Goal: Transaction & Acquisition: Register for event/course

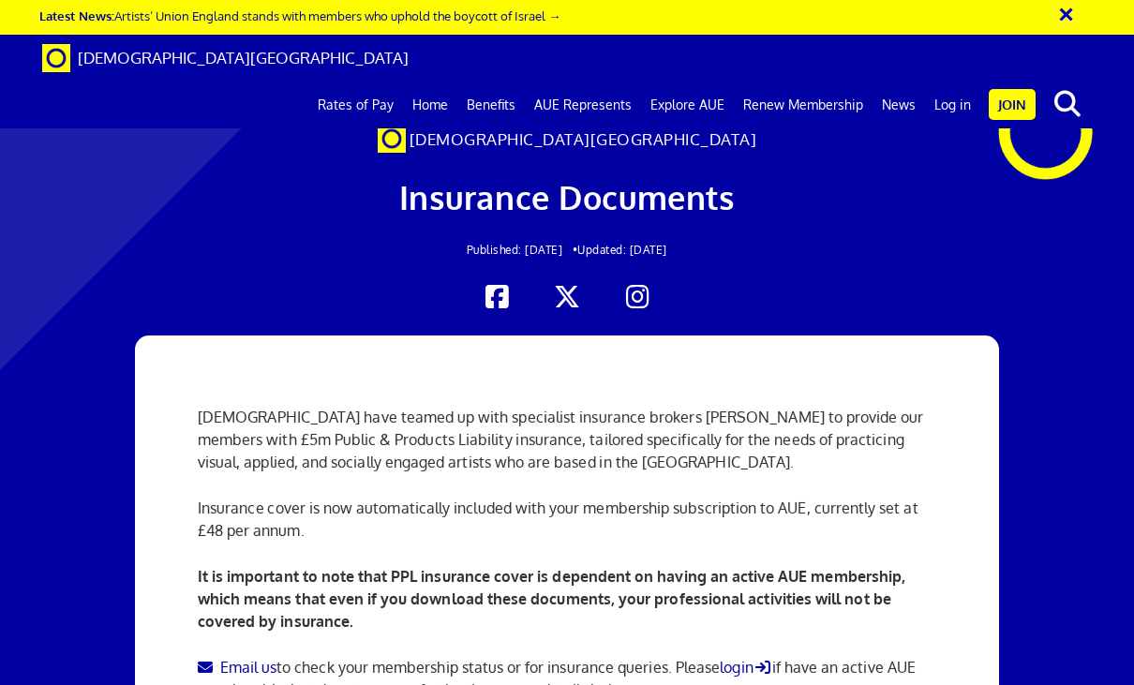
click at [1021, 89] on link "Join" at bounding box center [1011, 104] width 47 height 31
click at [1006, 89] on link "Join" at bounding box center [1011, 104] width 47 height 31
click at [1011, 89] on link "Join" at bounding box center [1011, 104] width 47 height 31
click at [951, 82] on link "Log in" at bounding box center [952, 105] width 55 height 47
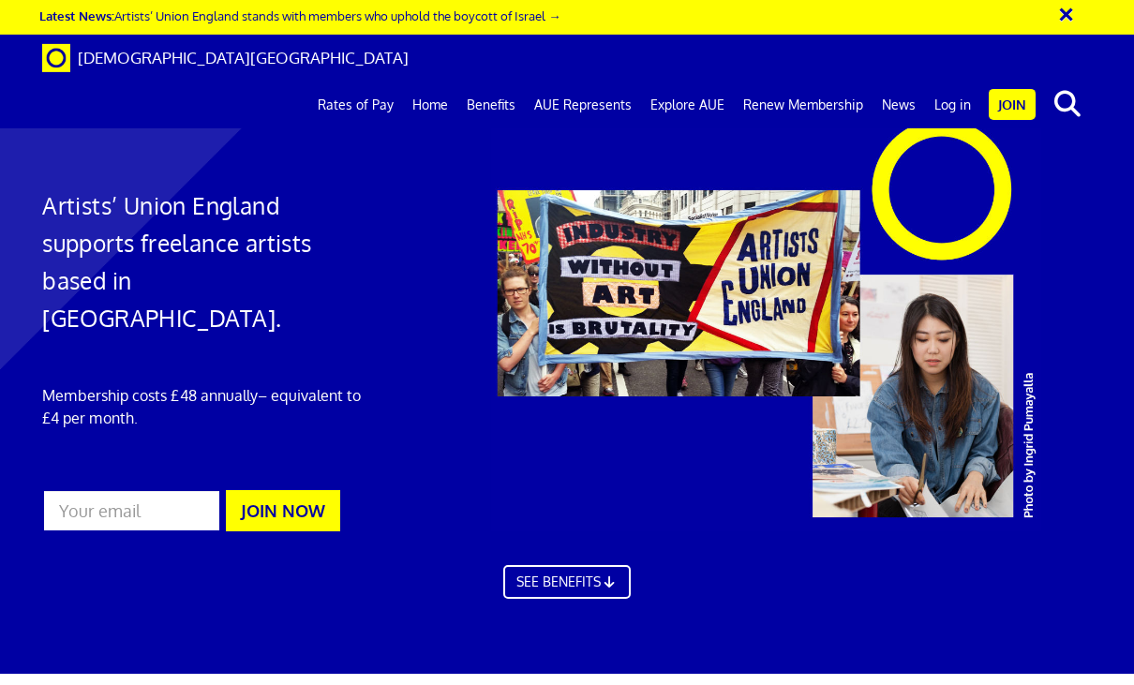
scroll to position [0, 2]
click at [1018, 89] on link "Join" at bounding box center [1011, 104] width 47 height 31
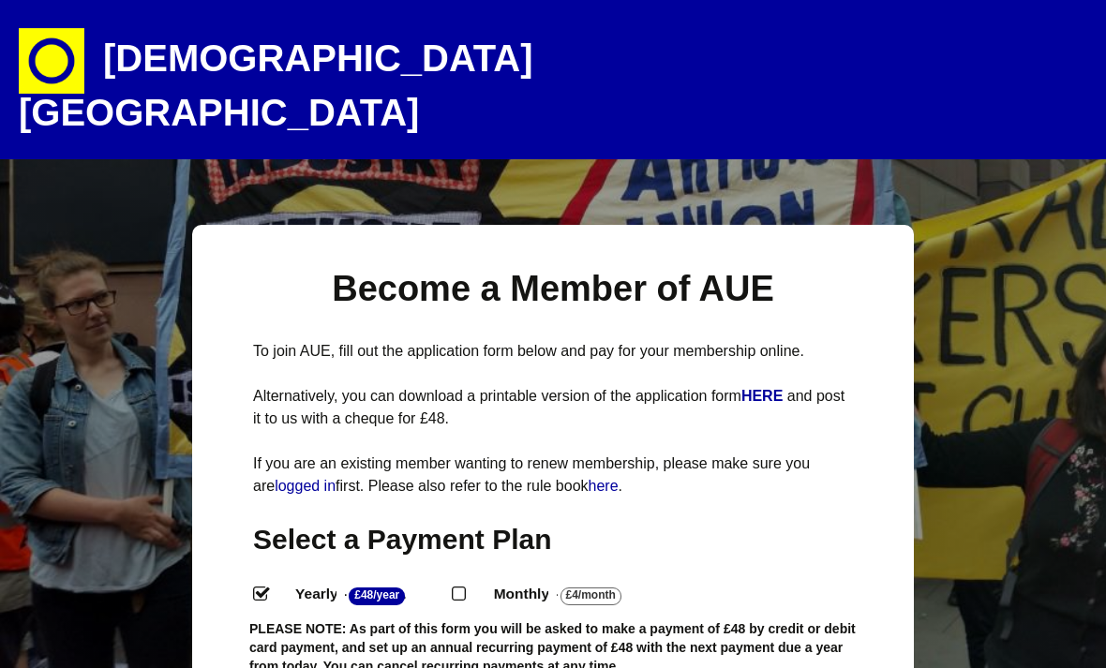
select select
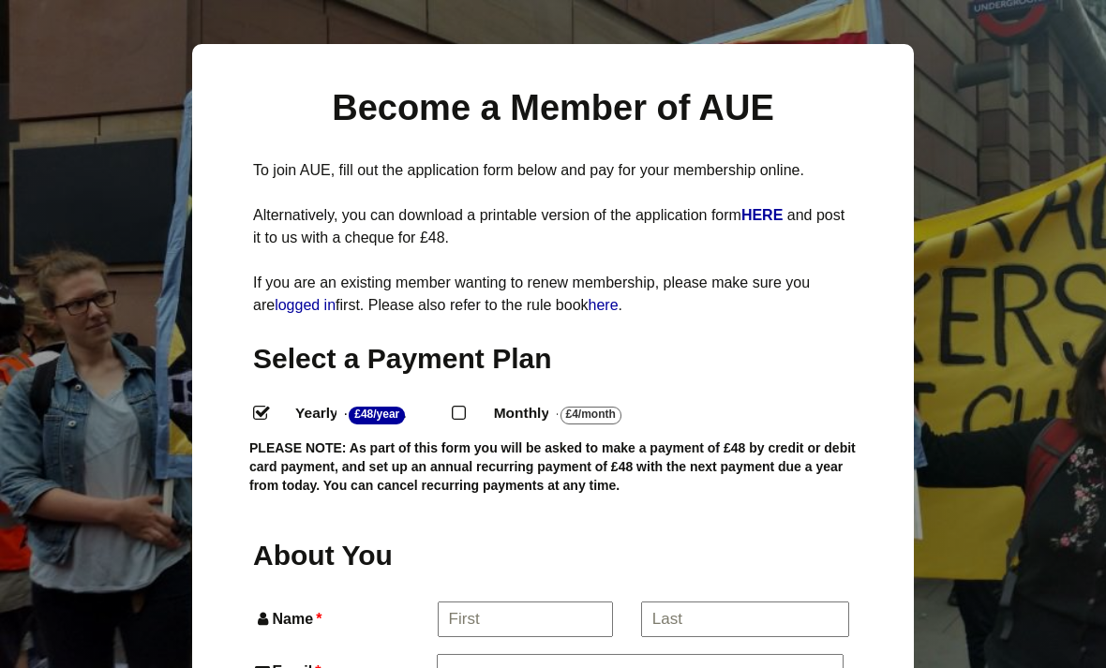
scroll to position [186, 0]
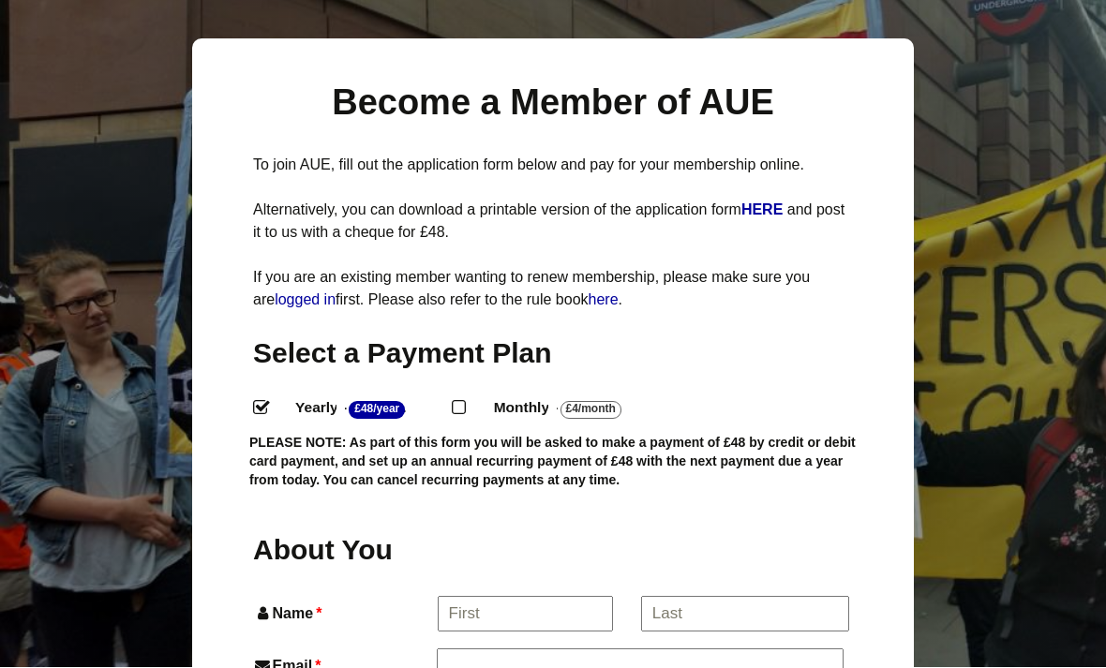
click at [489, 395] on label "Monthly - £4/Month ." at bounding box center [572, 408] width 191 height 27
click at [464, 401] on input "Monthly - £4/Month ." at bounding box center [458, 407] width 12 height 12
radio input "true"
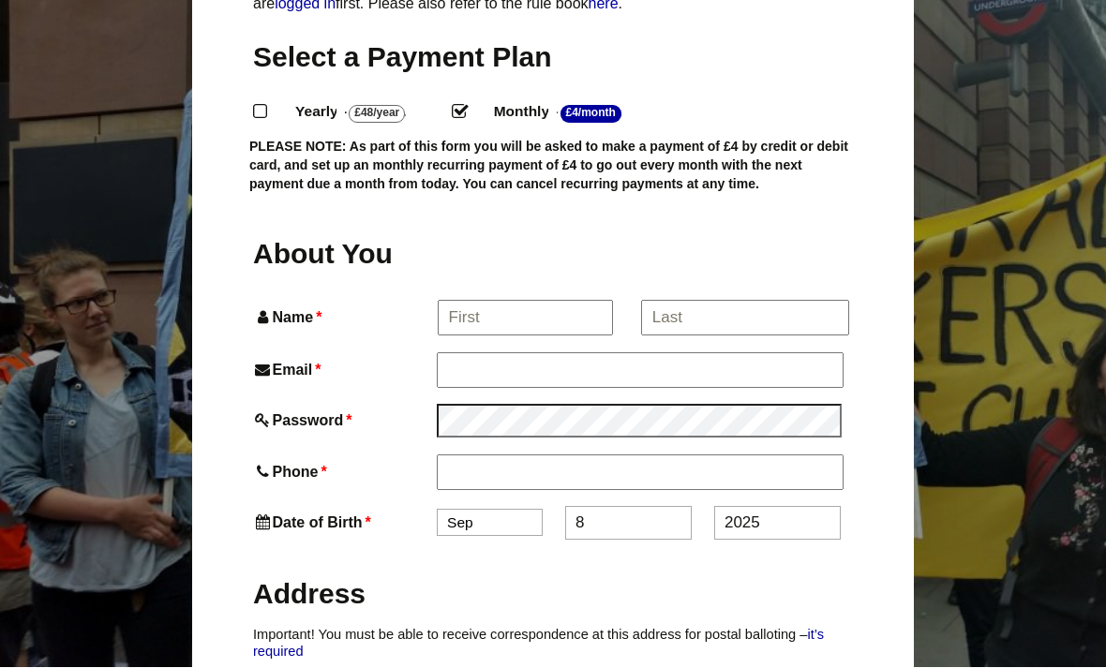
scroll to position [484, 0]
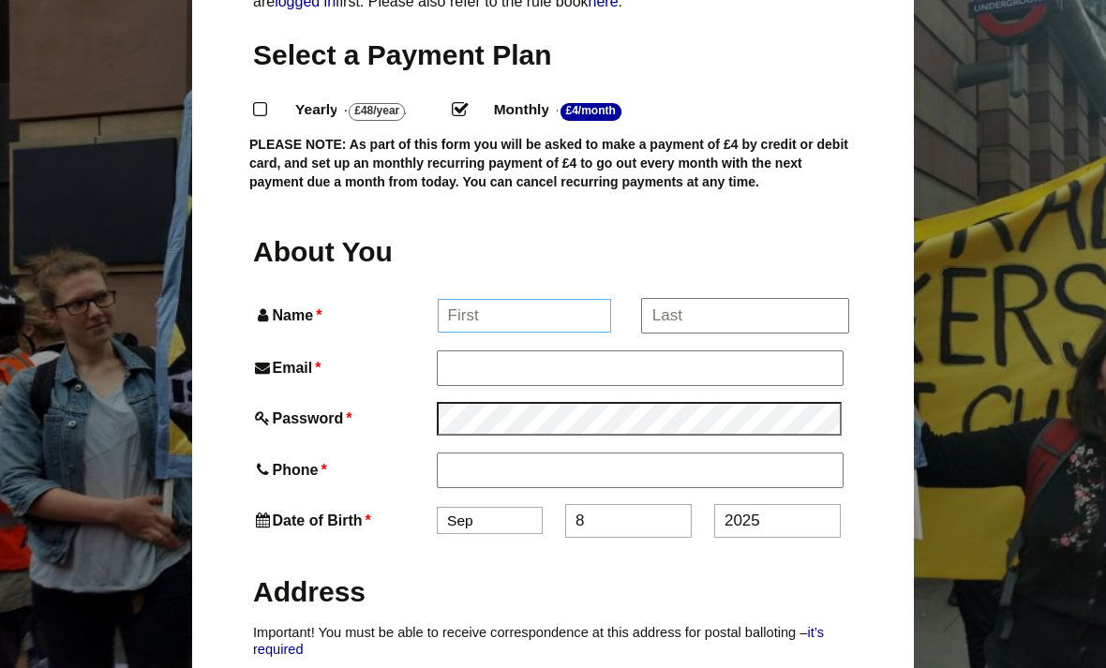
click at [542, 299] on input "Name *" at bounding box center [525, 316] width 174 height 34
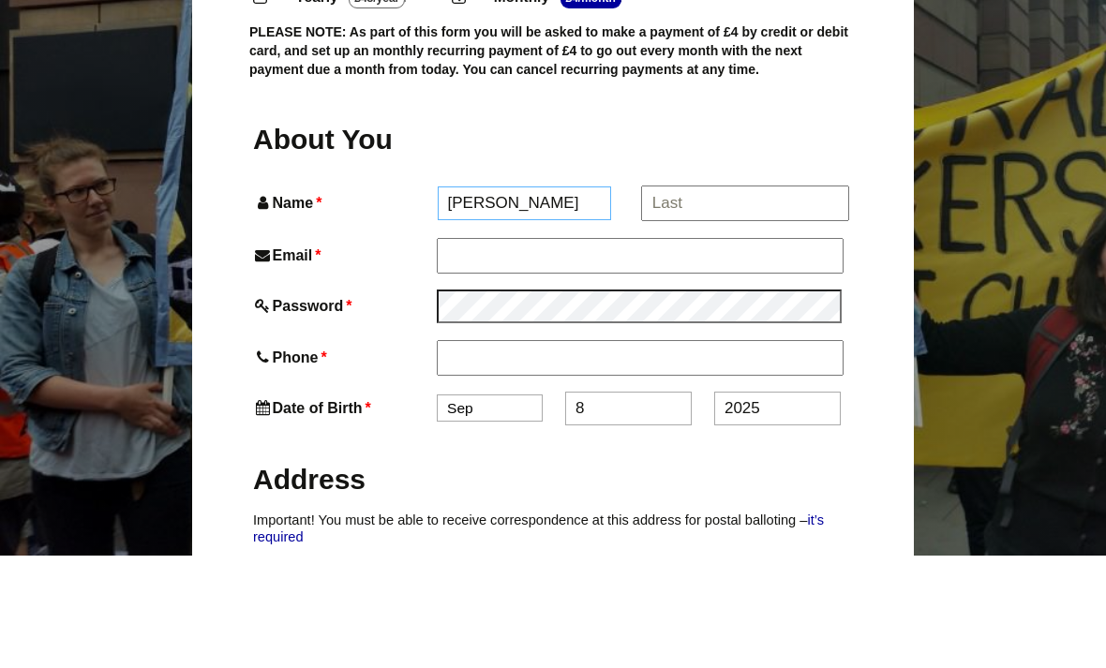
type input "Alicia"
click at [768, 299] on input "*" at bounding box center [744, 316] width 207 height 34
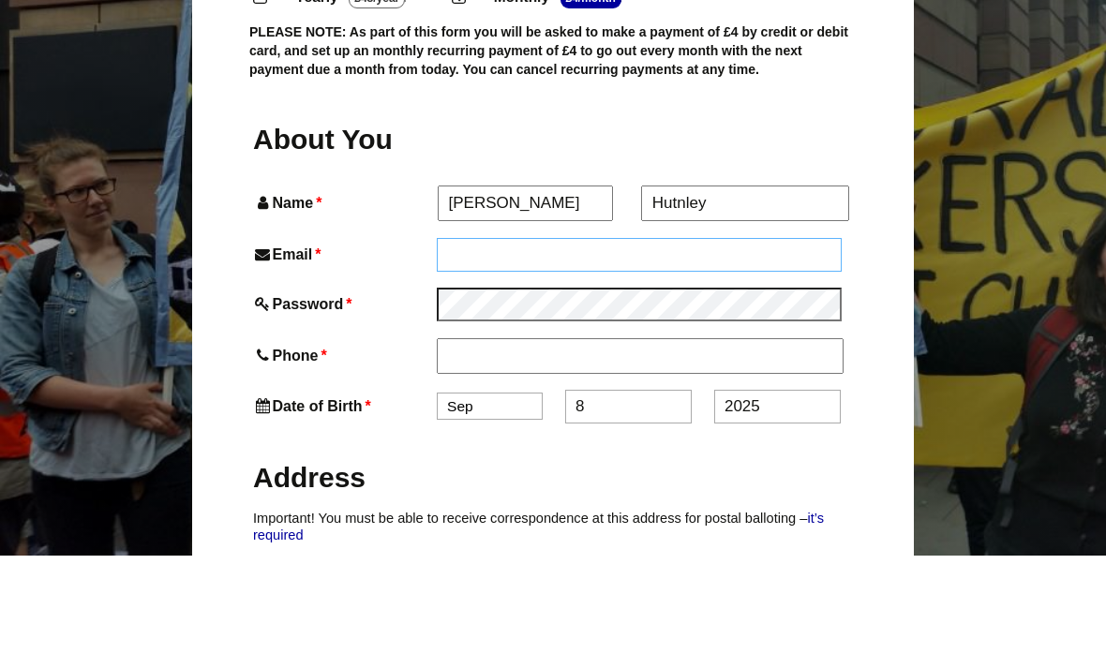
click at [756, 350] on input "Email *" at bounding box center [639, 367] width 405 height 34
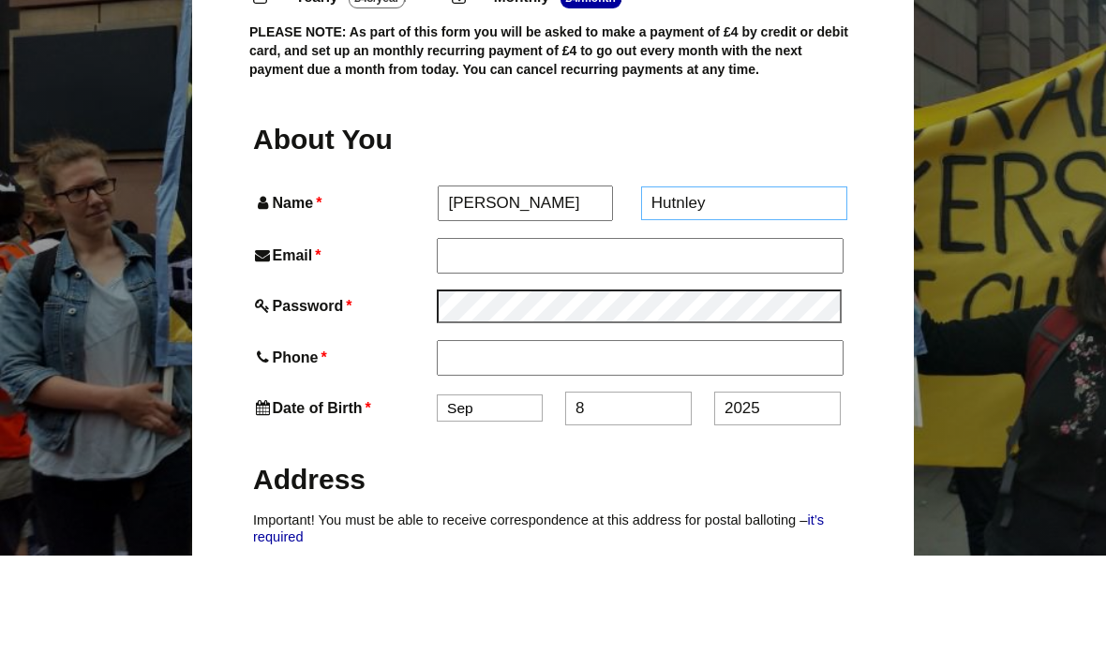
click at [753, 299] on input "Hutnley" at bounding box center [744, 316] width 207 height 34
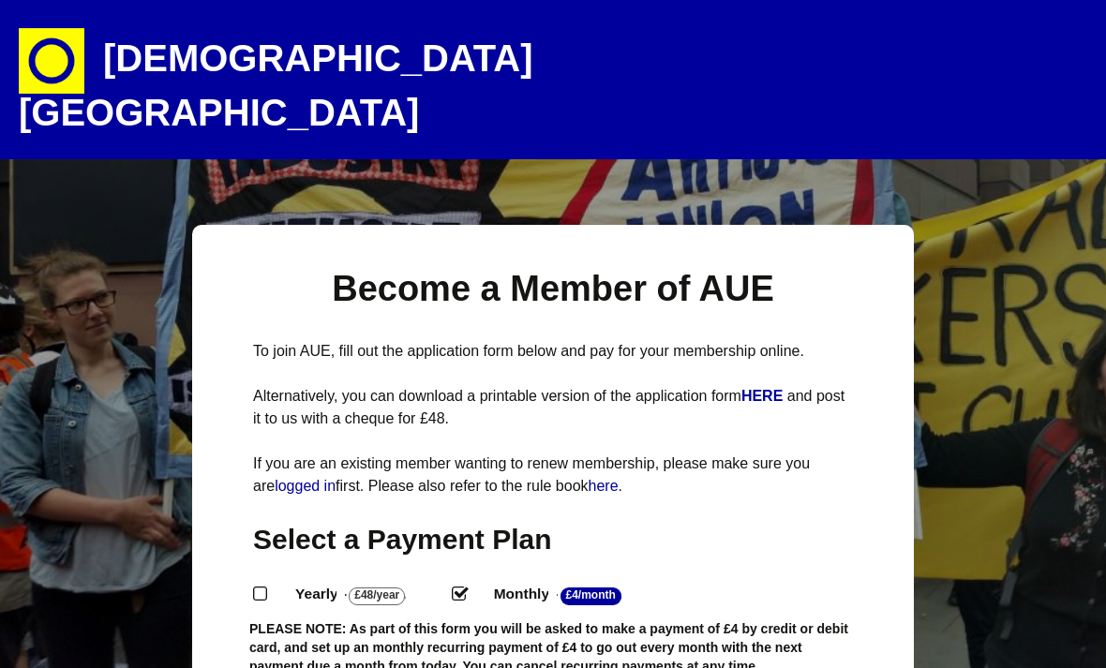
scroll to position [628, 0]
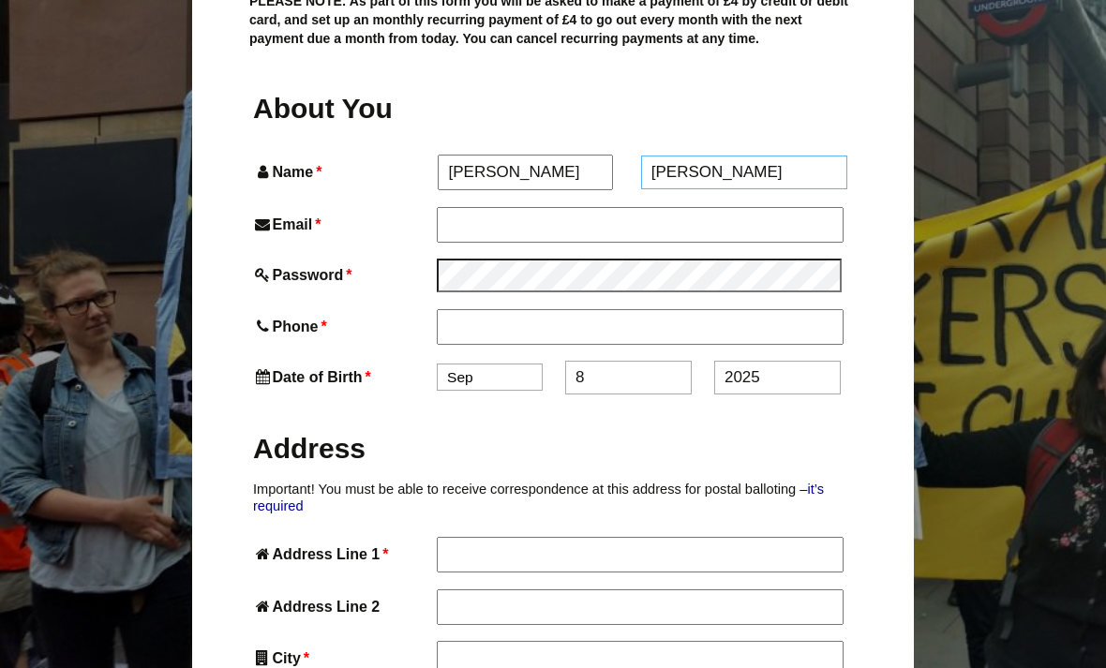
type input "[PERSON_NAME]"
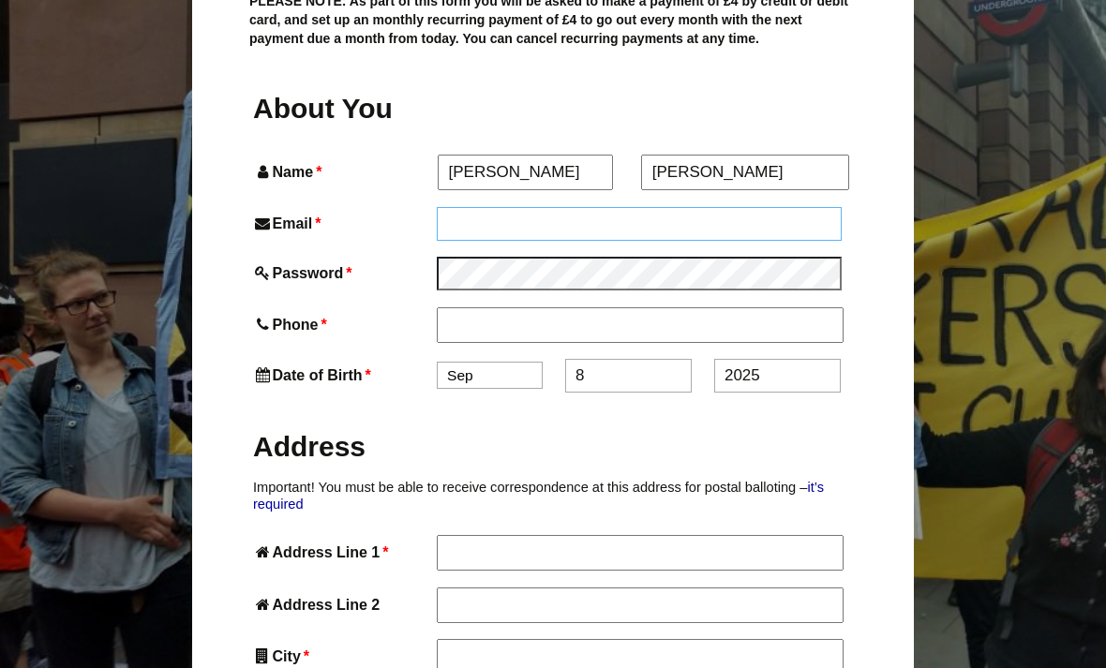
click at [606, 207] on input "Email *" at bounding box center [639, 224] width 405 height 34
type input "A"
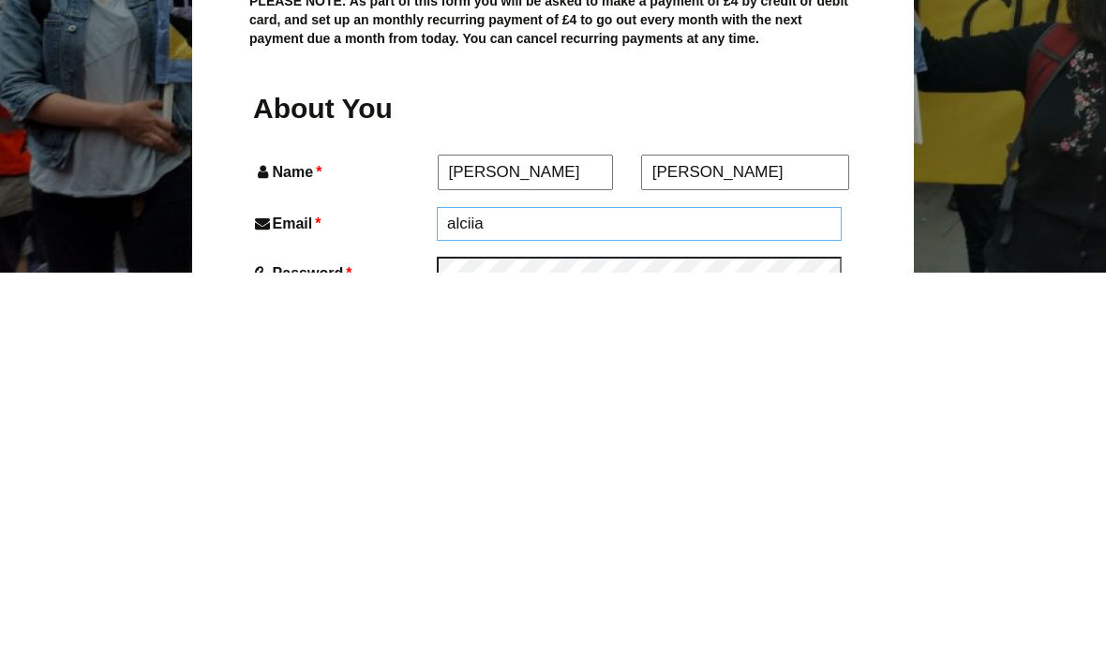
scroll to position [282, 0]
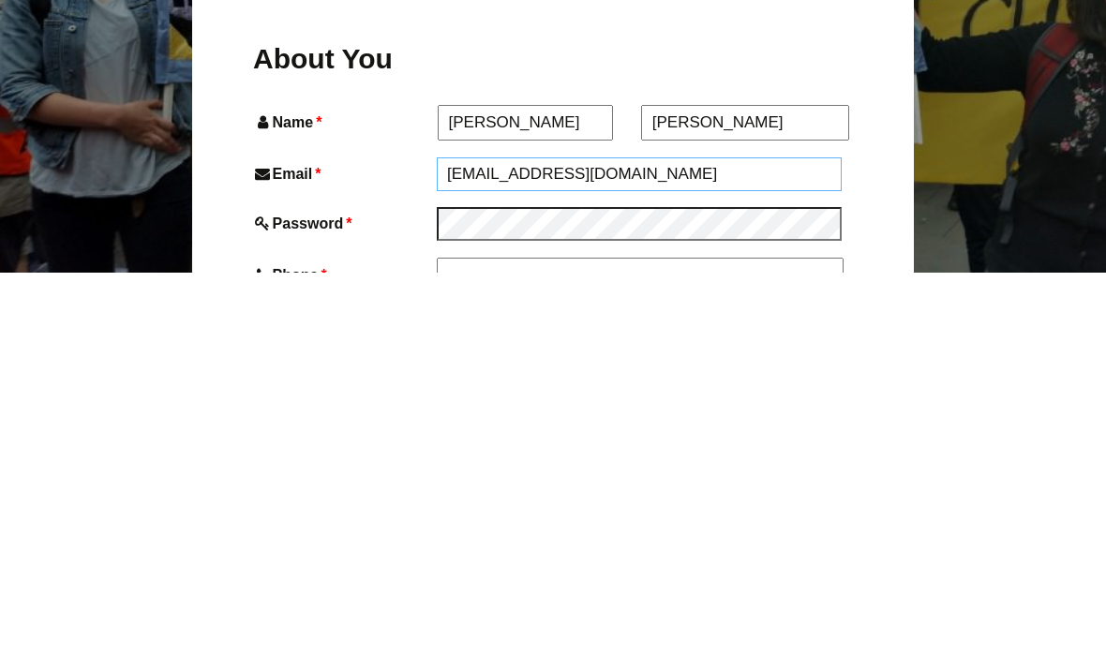
type input "[EMAIL_ADDRESS][DOMAIN_NAME]"
click at [649, 655] on input "Phone *" at bounding box center [639, 672] width 405 height 34
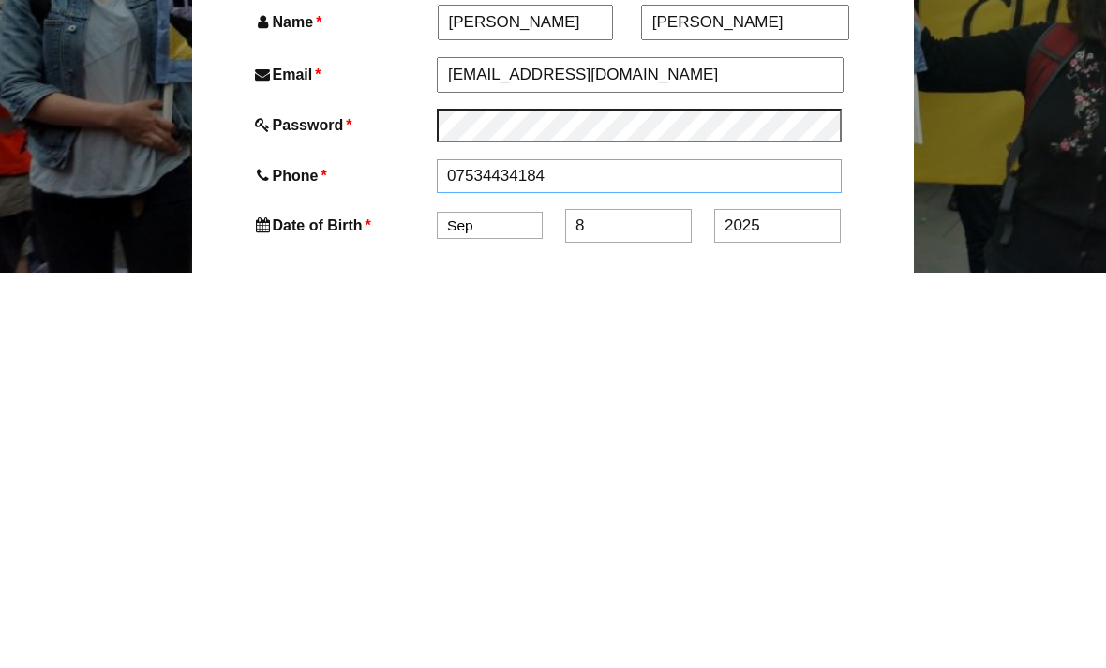
type input "07534434184"
click at [511, 609] on select "Jan Feb Mar Apr May Jun Jul Aug Sep Oct Nov Dec" at bounding box center [490, 622] width 106 height 27
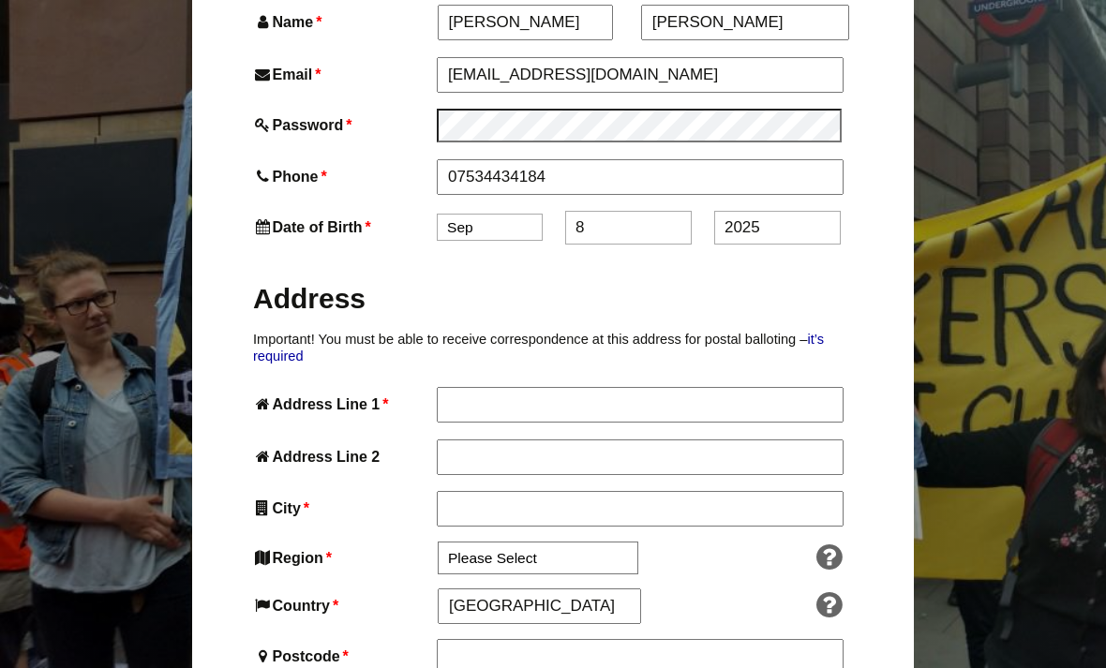
select select "11"
click at [652, 211] on input "8" at bounding box center [628, 228] width 126 height 34
click at [637, 211] on input "8" at bounding box center [628, 228] width 126 height 34
type input "8"
type input "16"
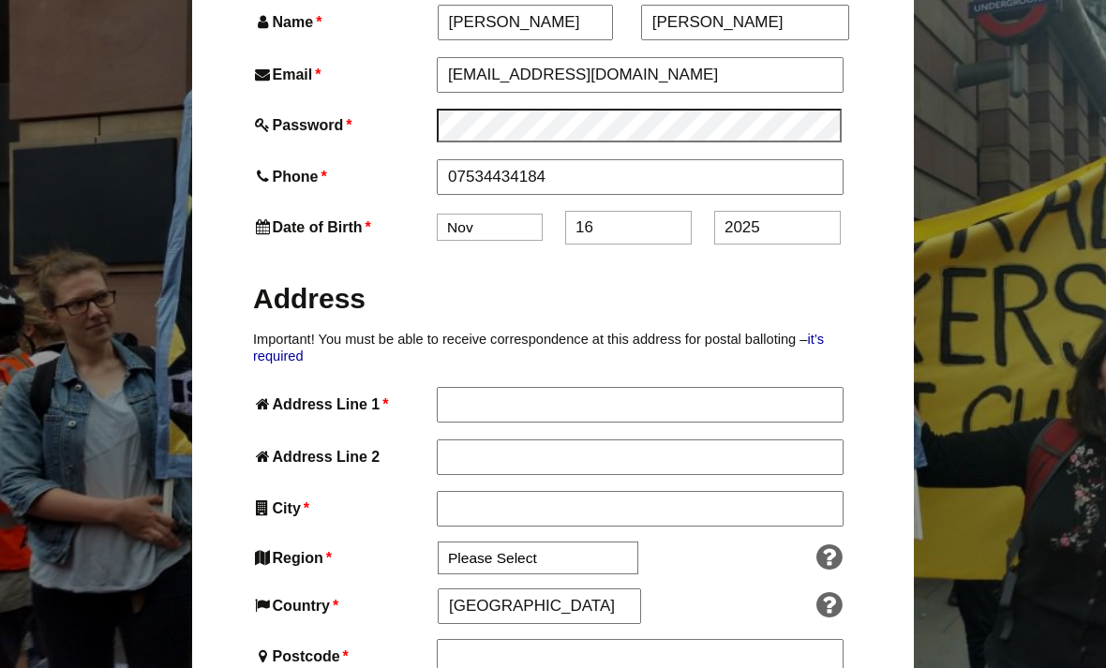
click at [804, 211] on input "2025" at bounding box center [777, 228] width 126 height 34
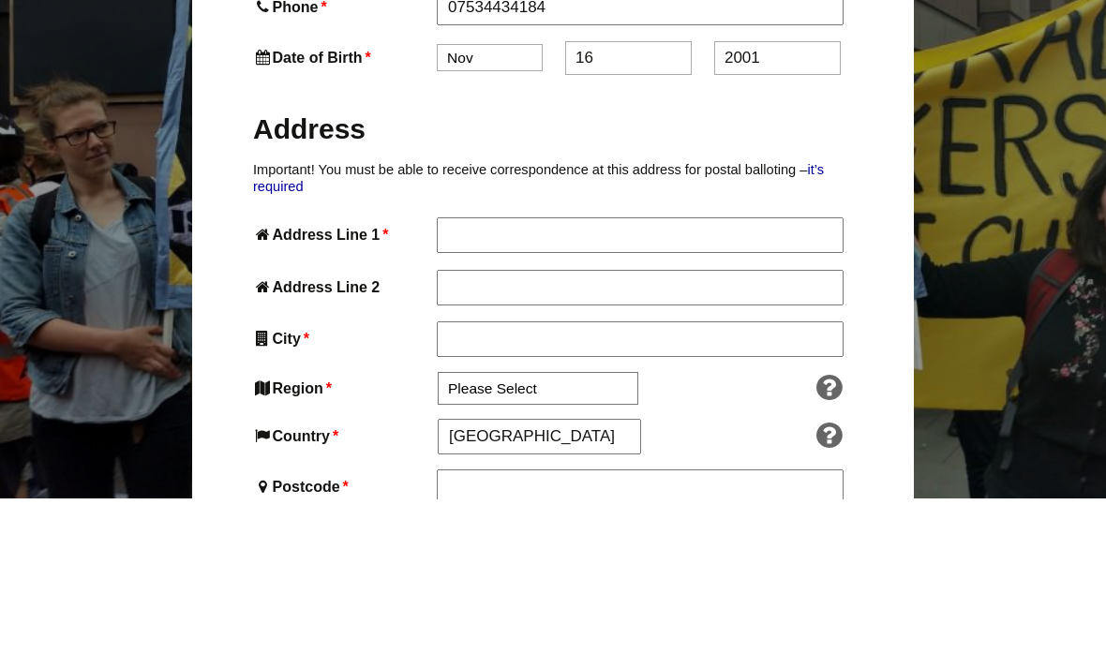
type input "2001"
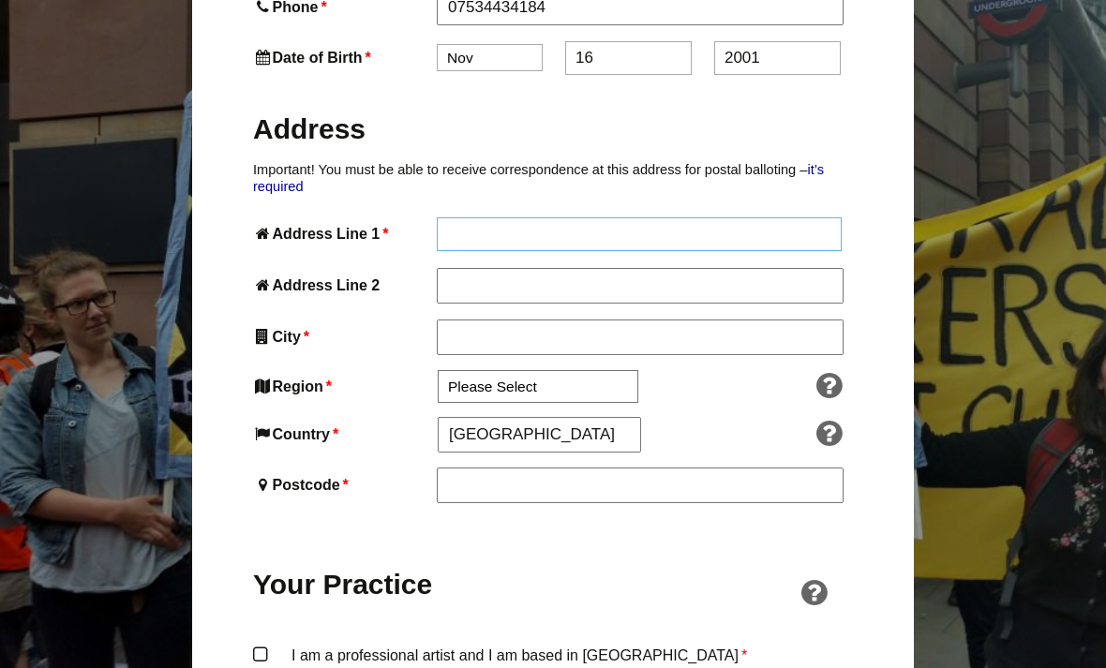
click at [682, 217] on input "Address Line 1 *" at bounding box center [639, 234] width 405 height 34
type input "65 Russell Drive"
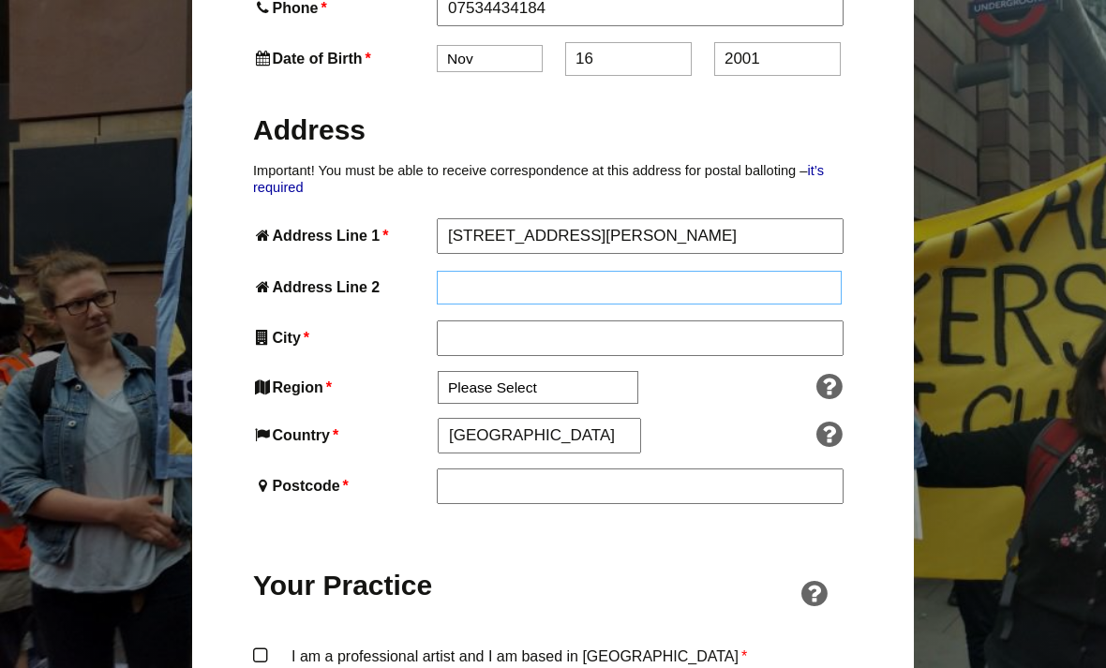
click at [658, 271] on input "Address Line 2" at bounding box center [639, 288] width 405 height 34
type input "Malvern"
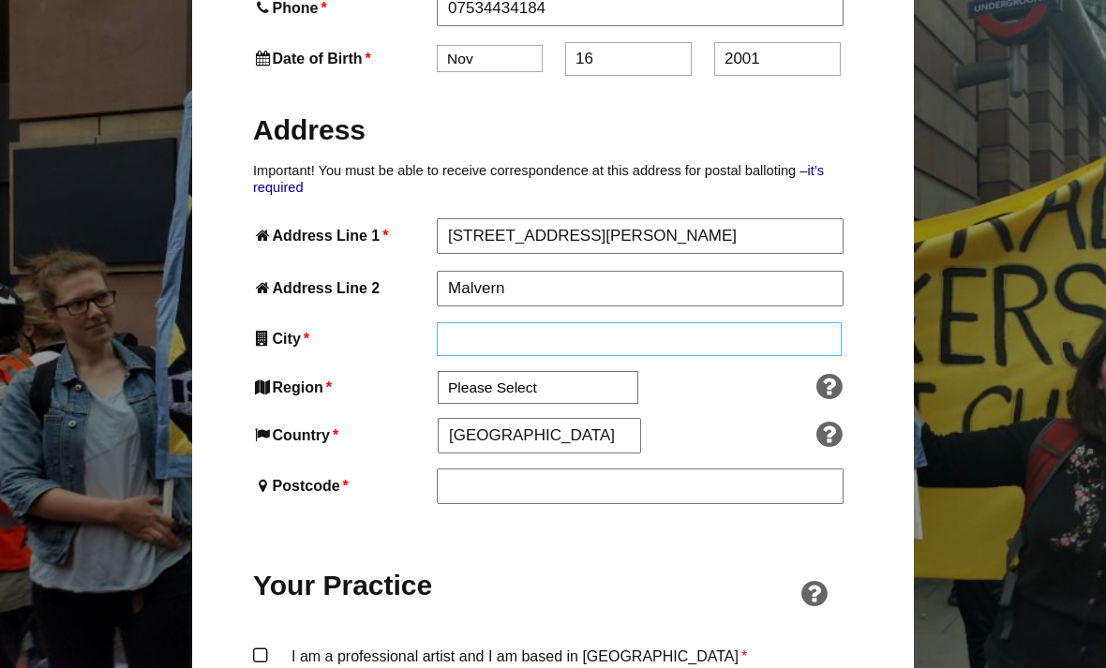
click at [634, 322] on input "City *" at bounding box center [639, 339] width 405 height 34
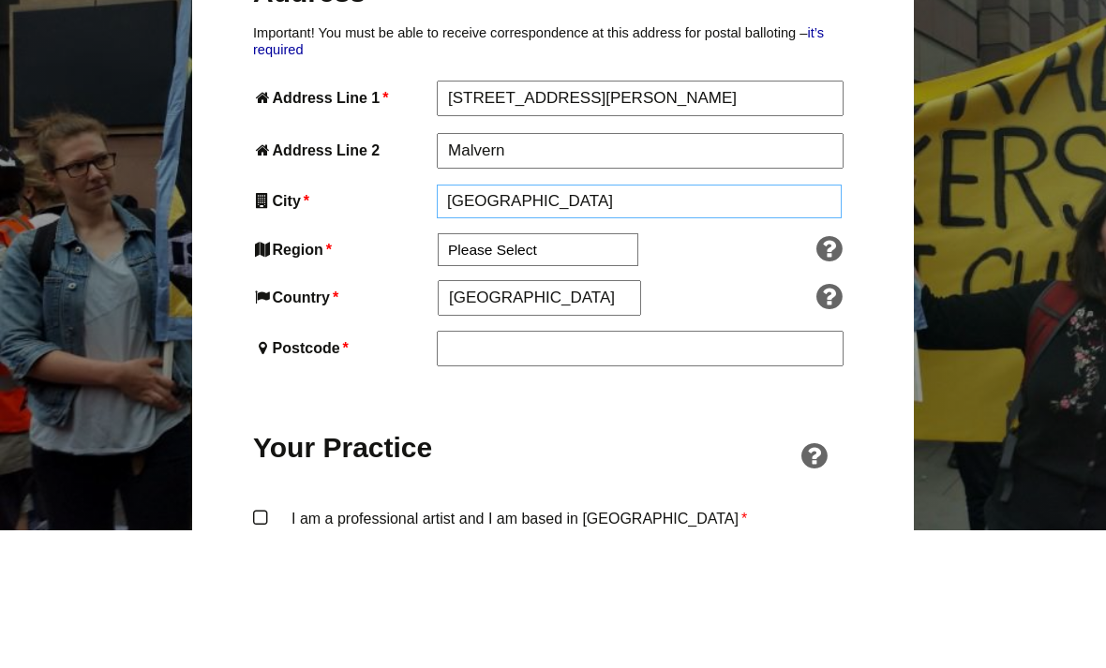
type input "Worcestershire"
click at [557, 420] on input "England" at bounding box center [538, 437] width 201 height 34
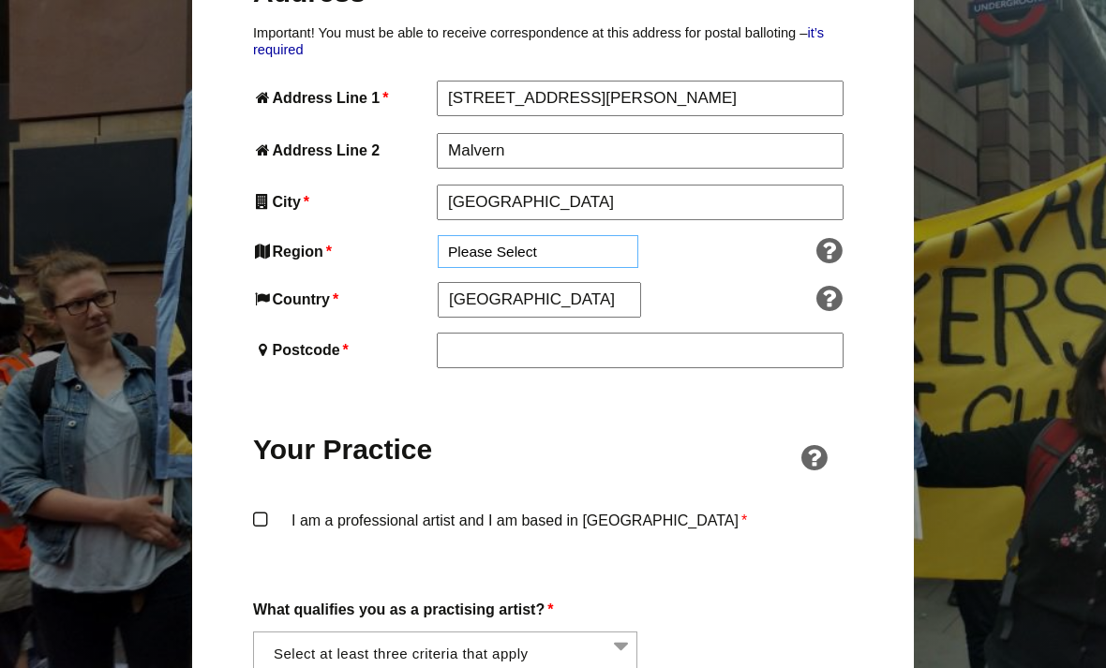
click at [516, 235] on select "Please Select South East England London North West England East of England West…" at bounding box center [538, 251] width 200 height 33
select select "West Midlands"
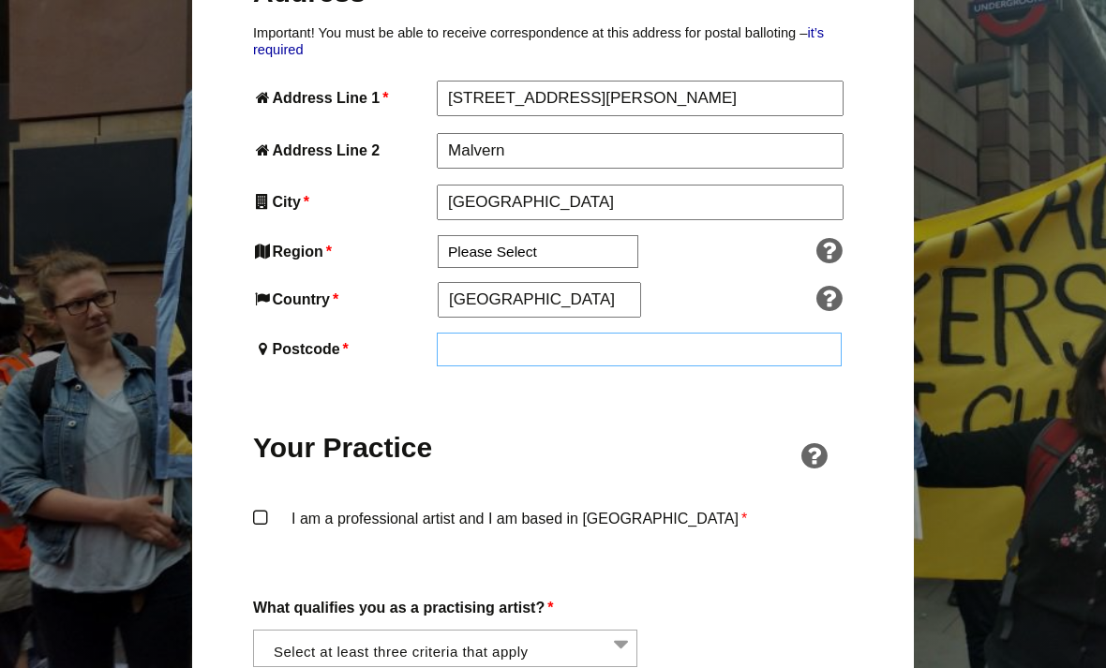
click at [564, 333] on input "Postcode *" at bounding box center [639, 350] width 405 height 34
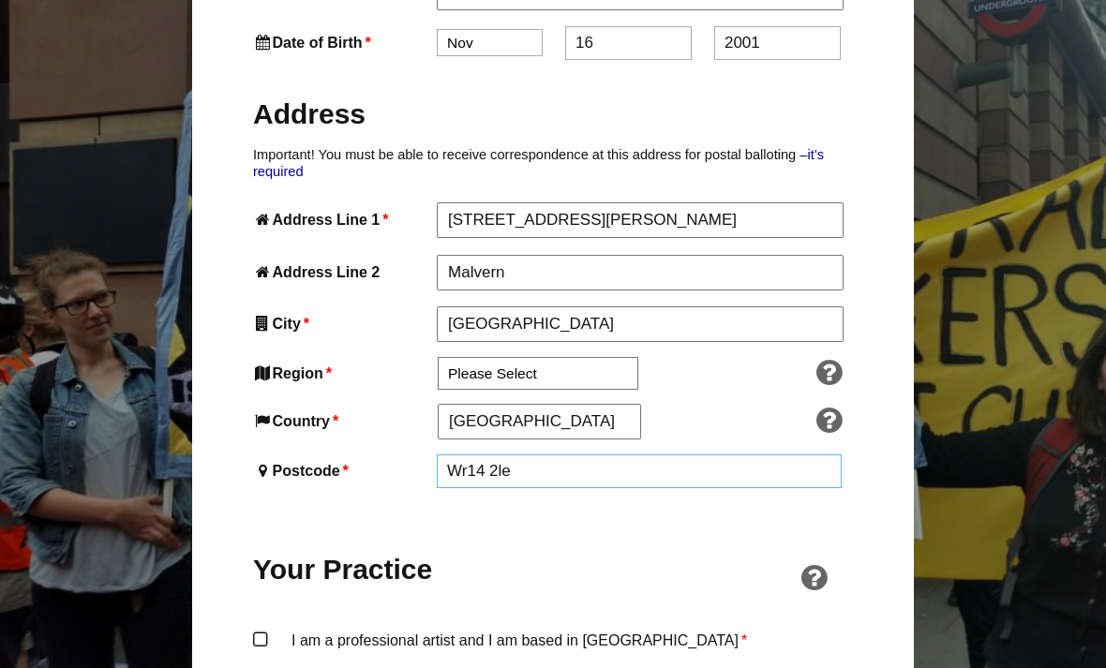
scroll to position [960, 0]
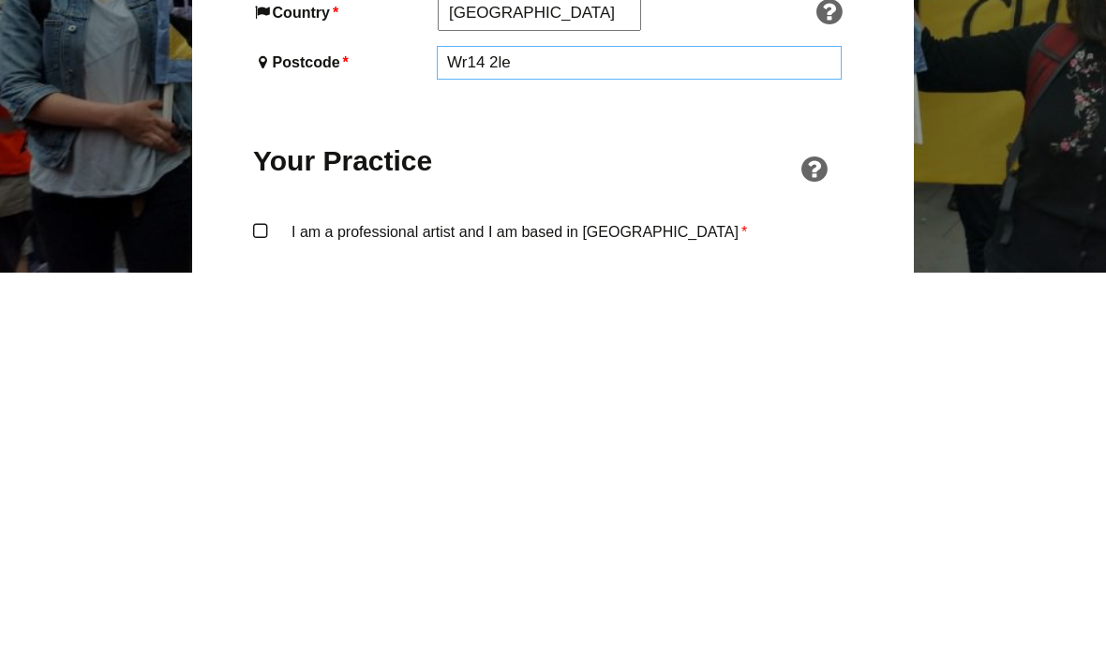
type input "Wr14 2le"
click at [544, 616] on label "I am a professional artist and I am based in England *" at bounding box center [553, 644] width 600 height 56
click at [0, 0] on input "I am a professional artist and I am based in England *" at bounding box center [0, 0] width 0 height 0
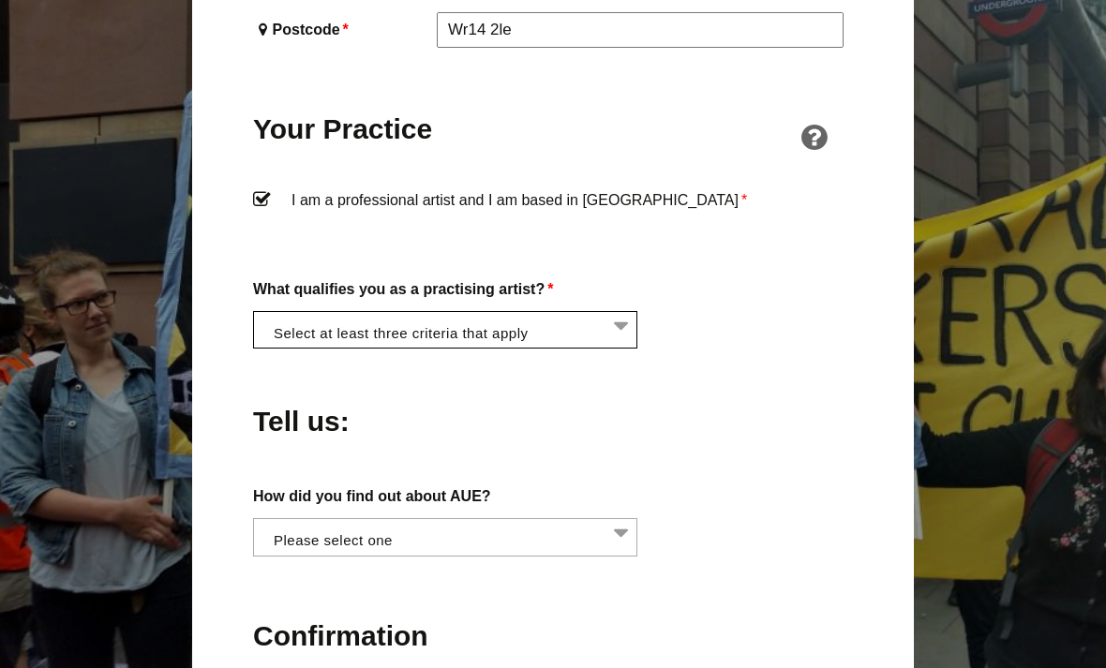
scroll to position [1350, 0]
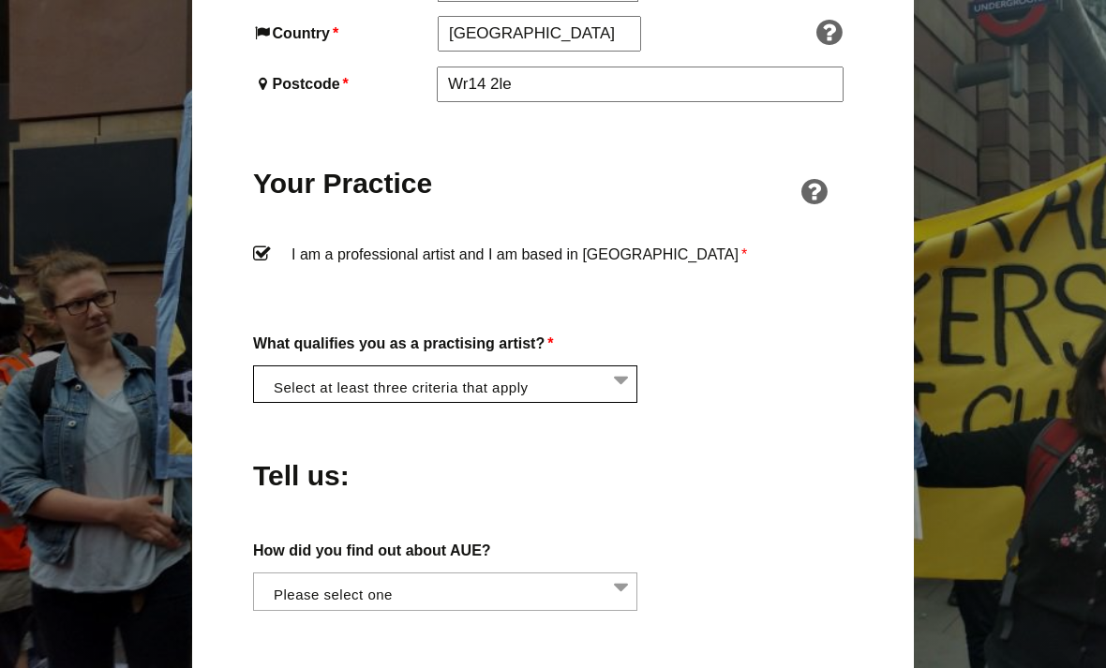
click at [559, 242] on label "I am a professional artist and I am based in England *" at bounding box center [553, 270] width 600 height 56
click at [0, 0] on input "I am a professional artist and I am based in England *" at bounding box center [0, 0] width 0 height 0
click at [566, 242] on label "I am a professional artist and I am based in England *" at bounding box center [553, 270] width 600 height 56
click at [0, 0] on input "I am a professional artist and I am based in England *" at bounding box center [0, 0] width 0 height 0
click at [786, 156] on div "Your Practice" at bounding box center [553, 171] width 600 height 107
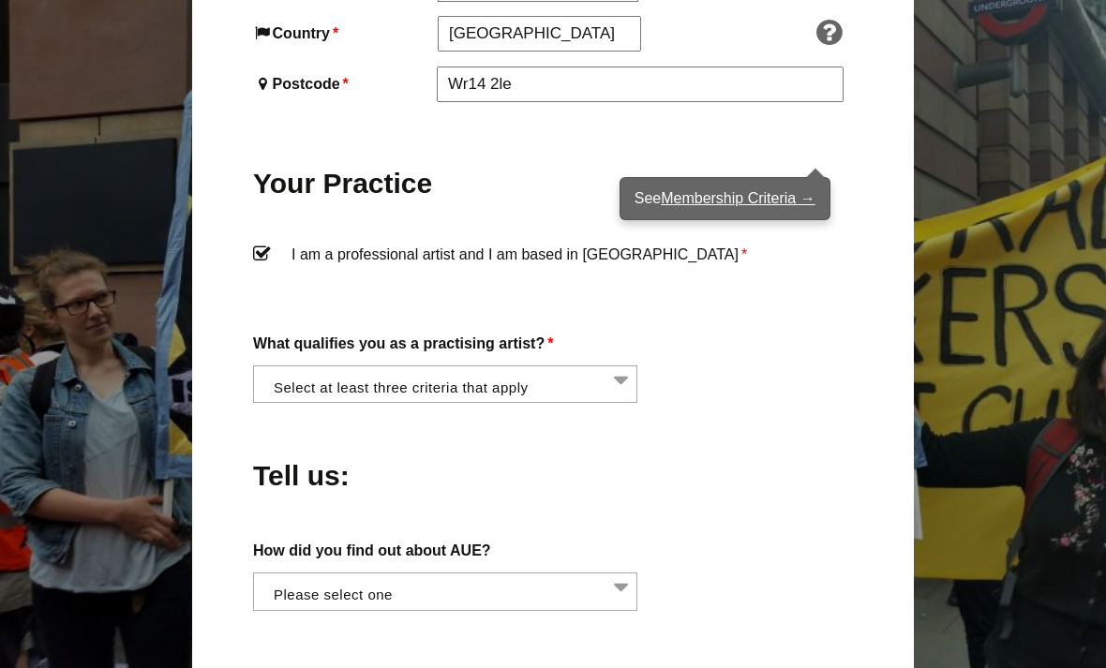
click at [778, 280] on div "About You Name * Alicia First * Huntley Last Email * aliciahuntley1601@icloud.c…" at bounding box center [553, 223] width 600 height 1713
click at [753, 203] on link "Membership Criteria →" at bounding box center [738, 198] width 154 height 16
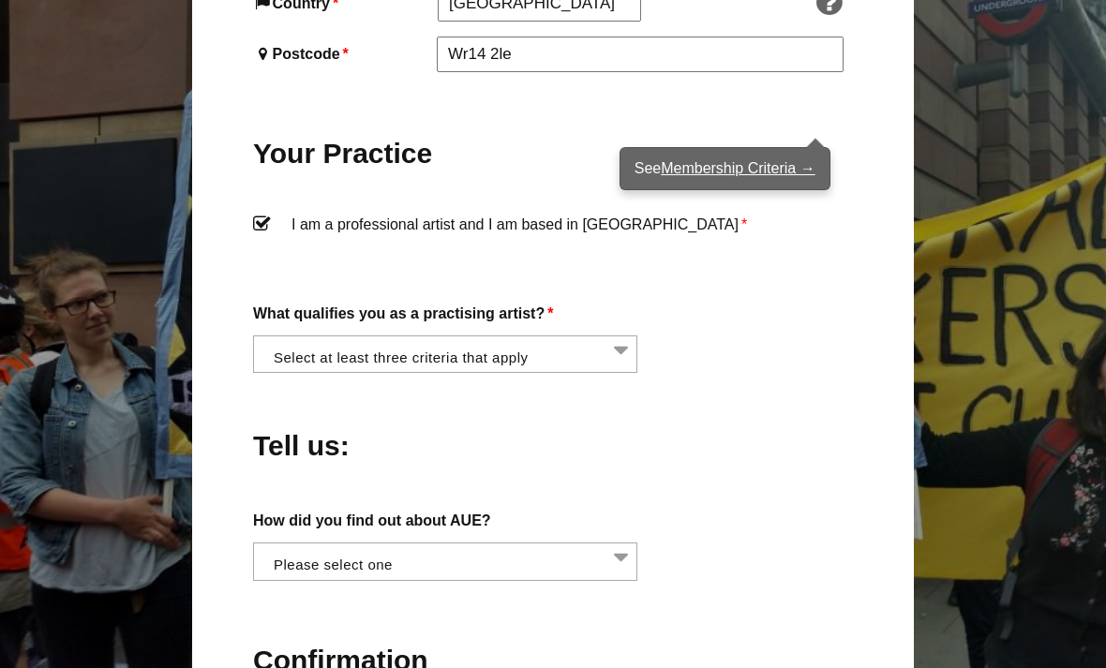
click at [578, 336] on li at bounding box center [451, 352] width 384 height 32
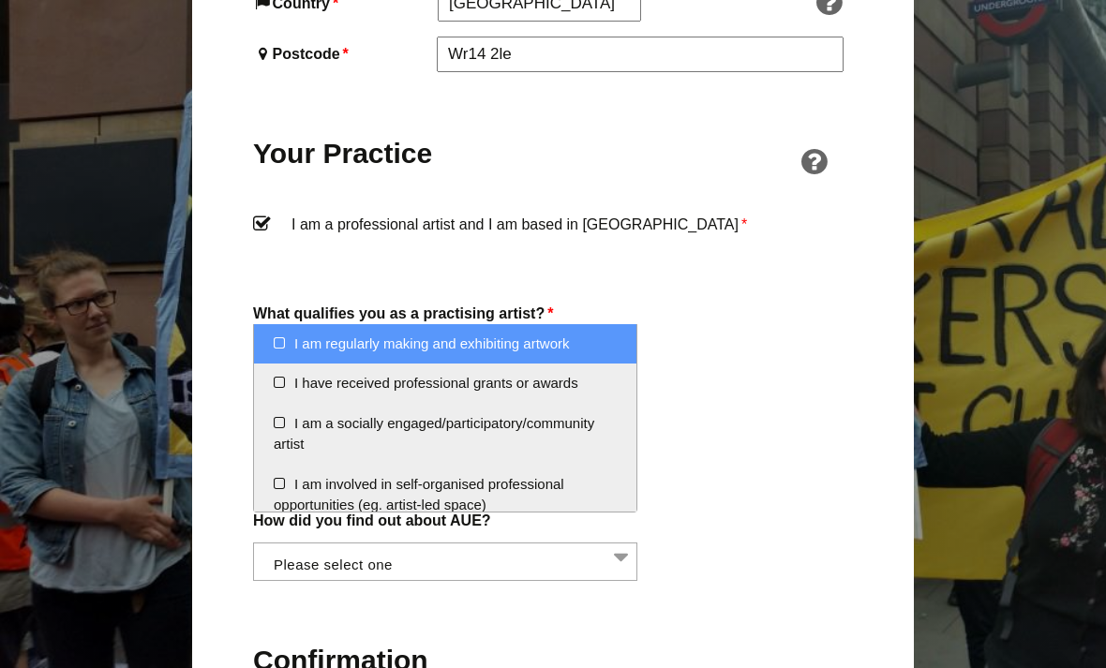
click at [527, 343] on li "I am regularly making and exhibiting artwork" at bounding box center [445, 344] width 382 height 40
select select "regularly_making_and_exhibiting_artwork"
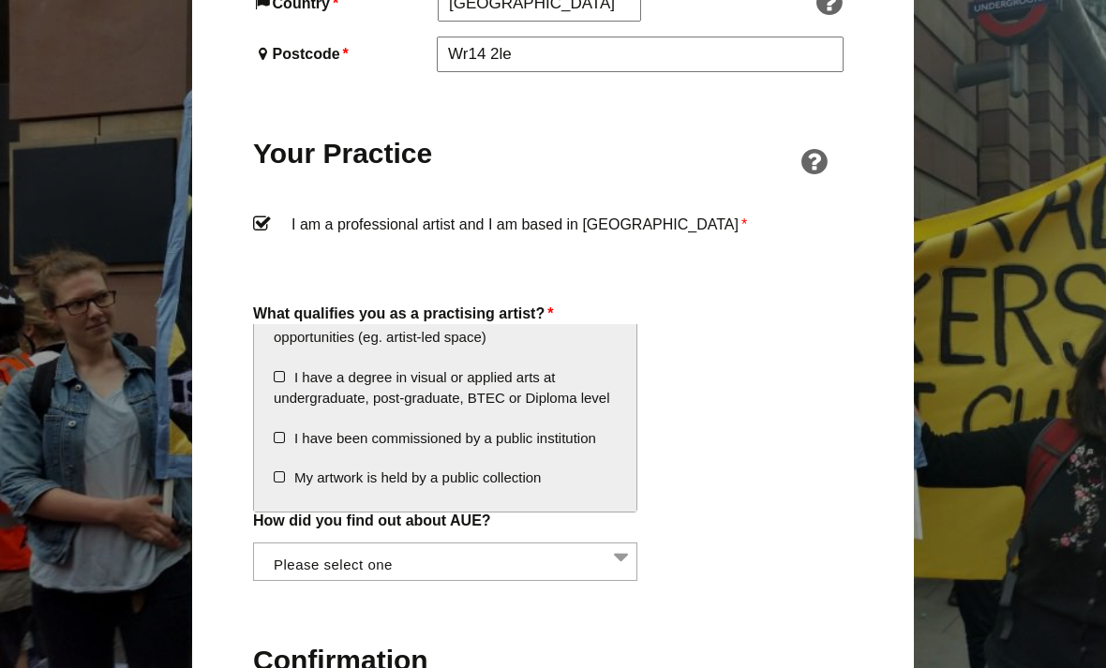
scroll to position [167, 0]
click at [501, 388] on li "I have a degree in visual or applied arts at undergraduate, post-graduate, BTEC…" at bounding box center [445, 389] width 382 height 61
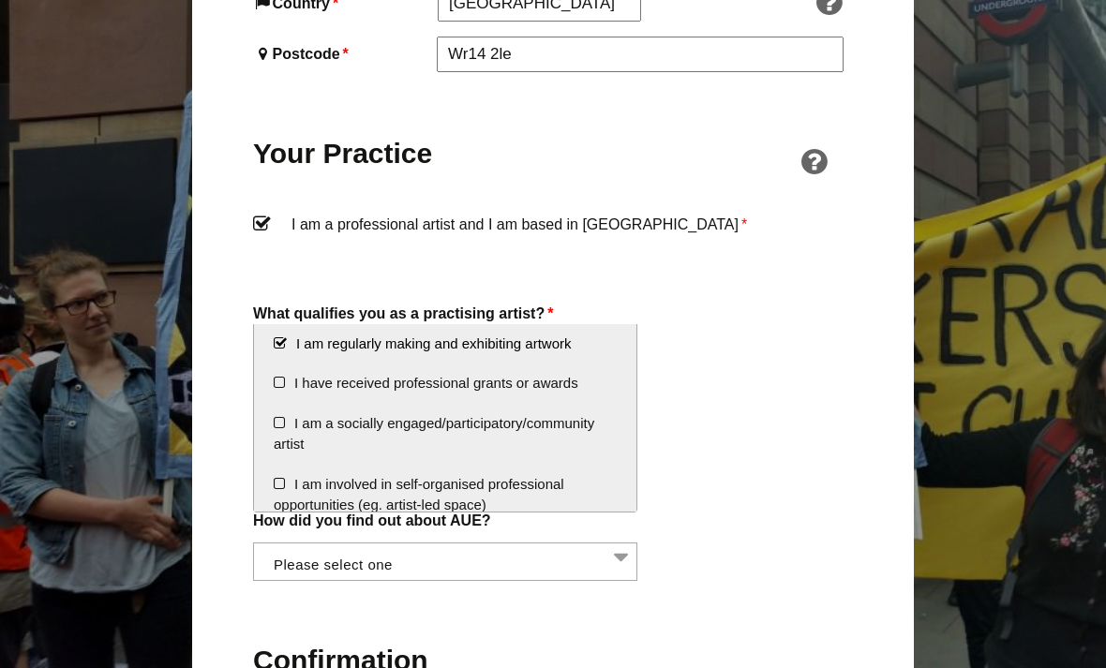
scroll to position [0, 0]
click at [528, 423] on li "I am a socially engaged/participatory/community artist" at bounding box center [445, 434] width 382 height 61
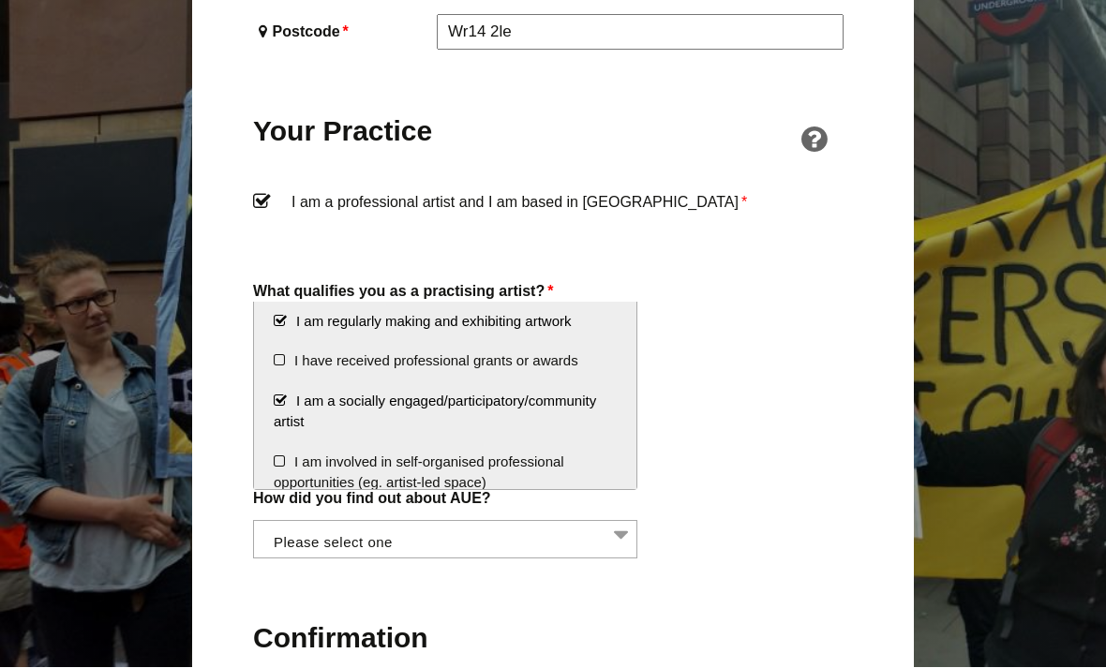
scroll to position [1403, 0]
click at [287, 403] on li "I am a socially engaged/participatory/community artist" at bounding box center [445, 411] width 382 height 61
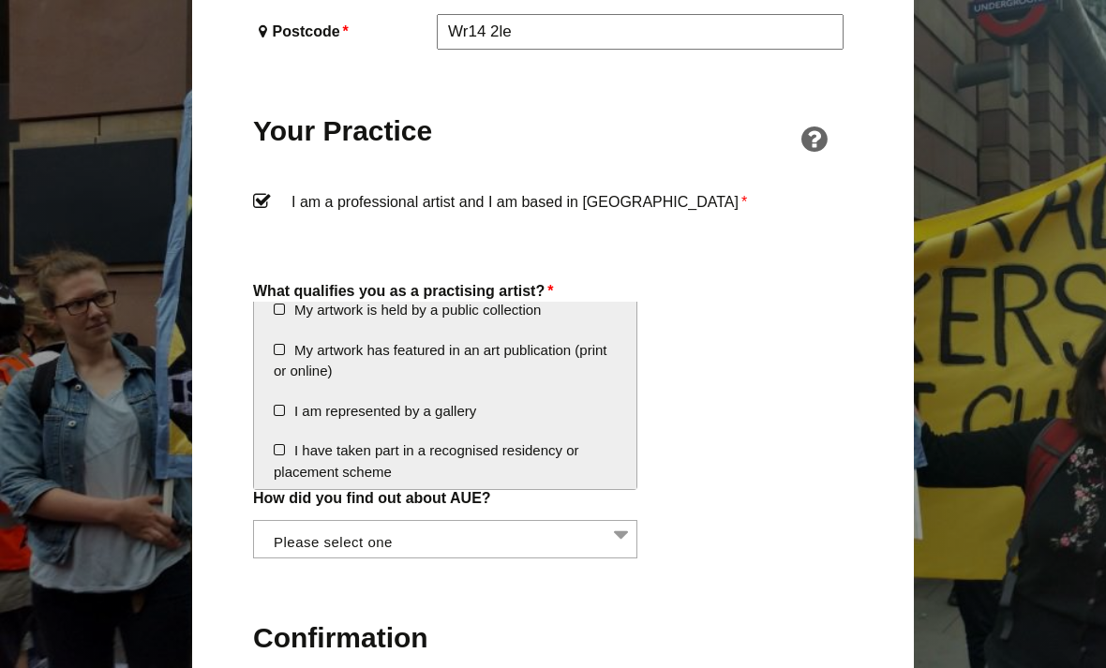
scroll to position [309, 0]
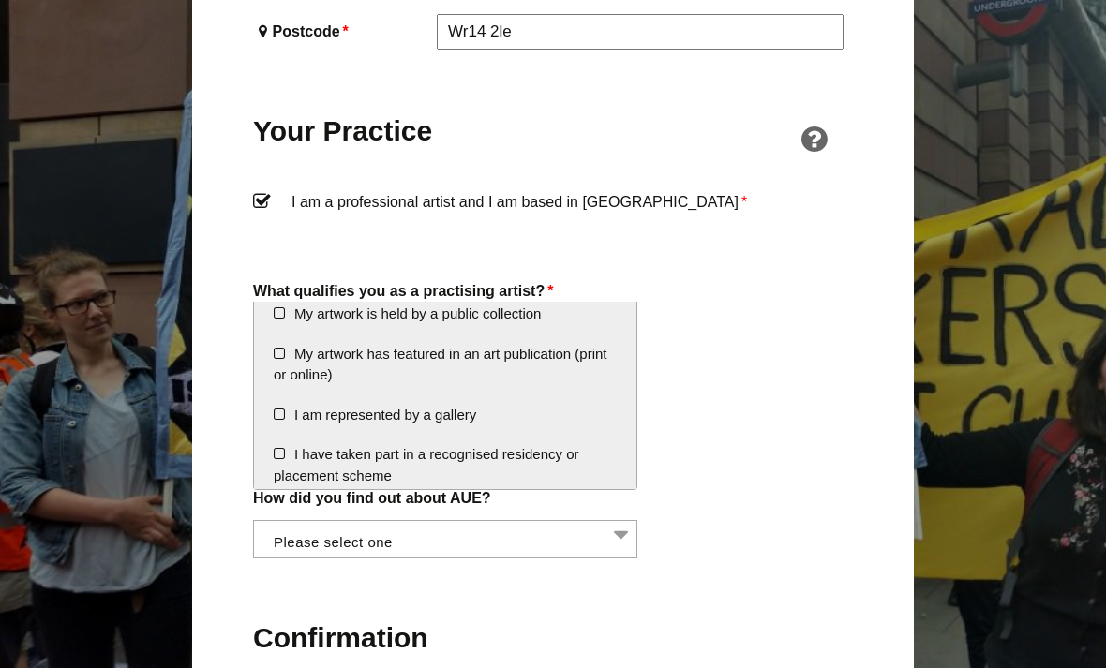
click at [488, 452] on li "I have taken part in a recognised residency or placement scheme" at bounding box center [445, 465] width 382 height 61
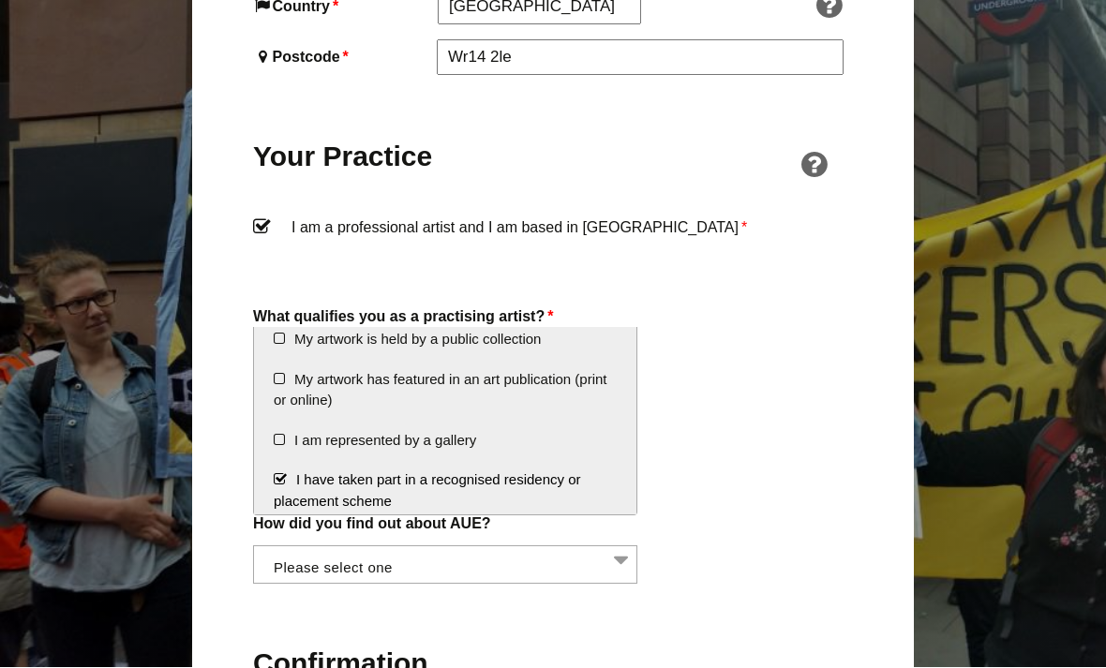
scroll to position [1360, 0]
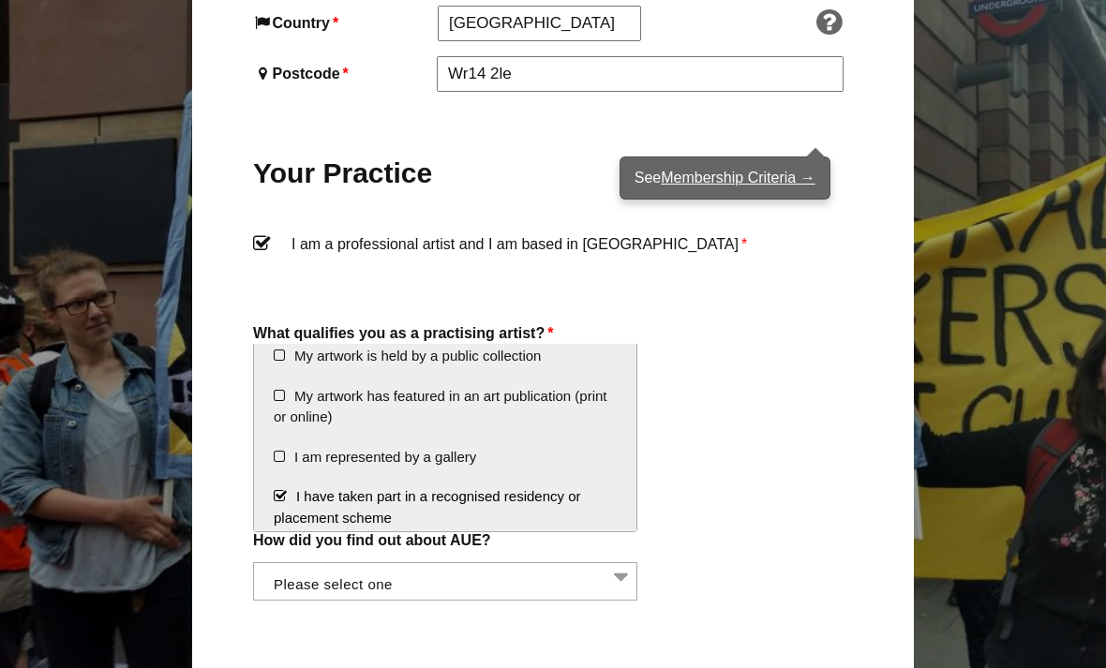
click at [726, 264] on div "About You Name * Alicia First * Huntley Last Email * aliciahuntley1601@icloud.c…" at bounding box center [553, 212] width 600 height 1713
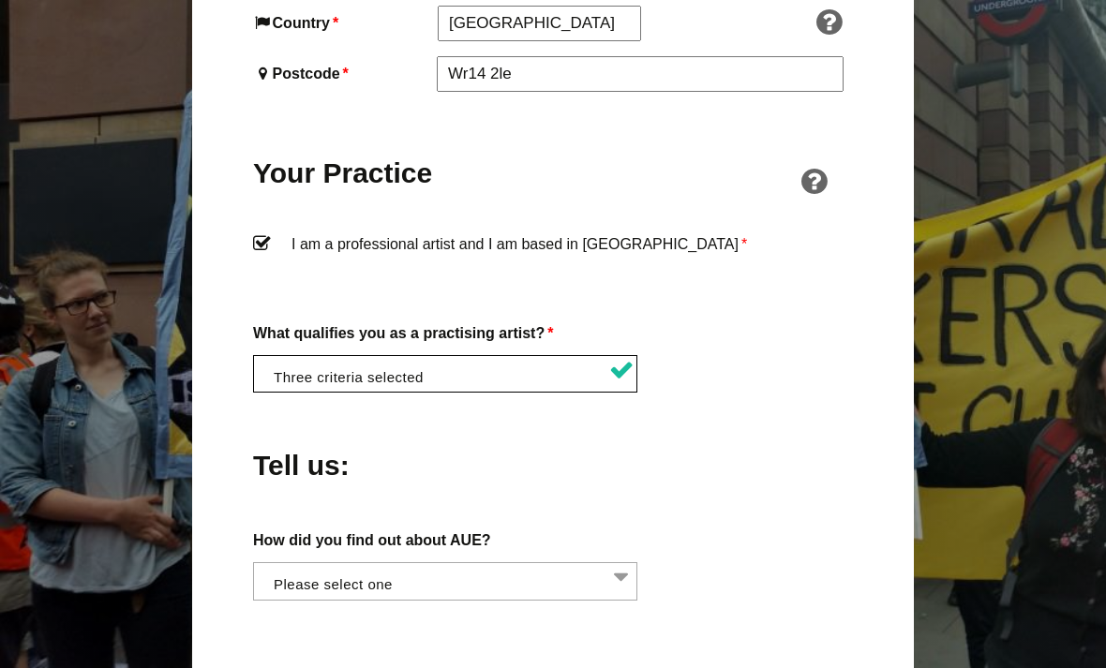
click at [487, 356] on li at bounding box center [451, 372] width 384 height 32
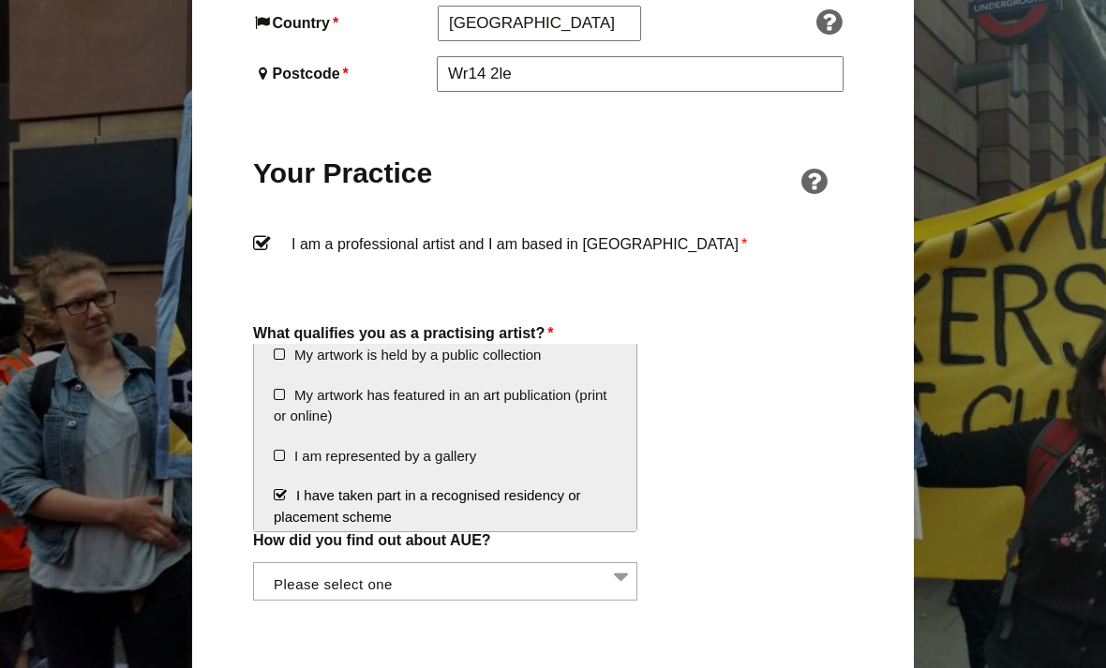
scroll to position [309, 0]
click at [379, 492] on li "I have taken part in a recognised residency or placement scheme" at bounding box center [445, 507] width 382 height 61
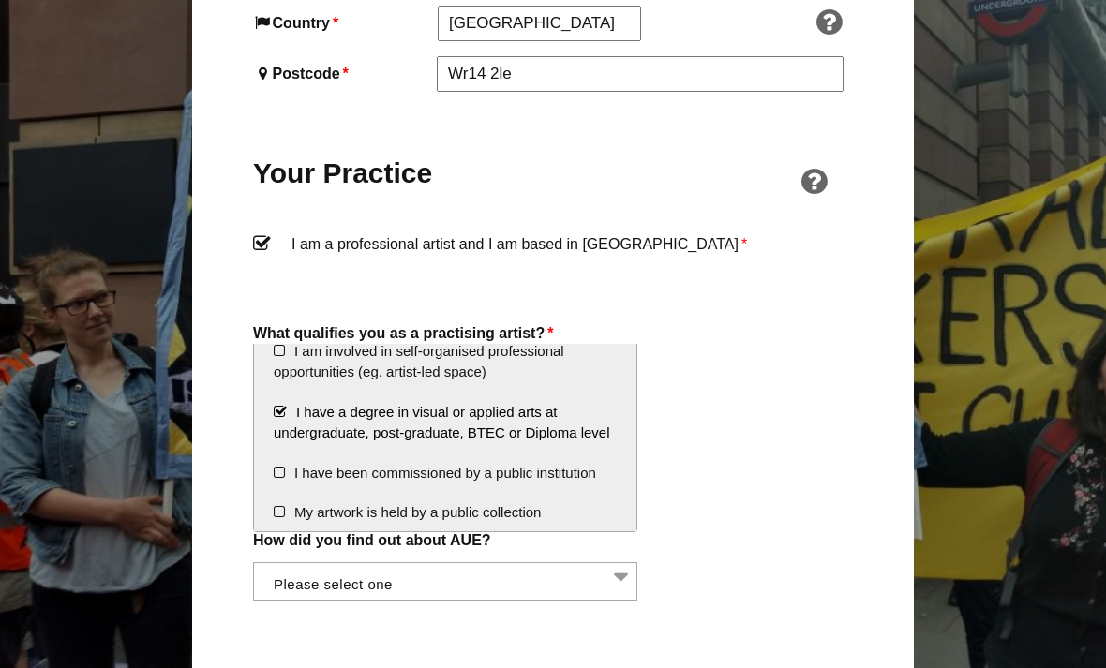
scroll to position [147, 0]
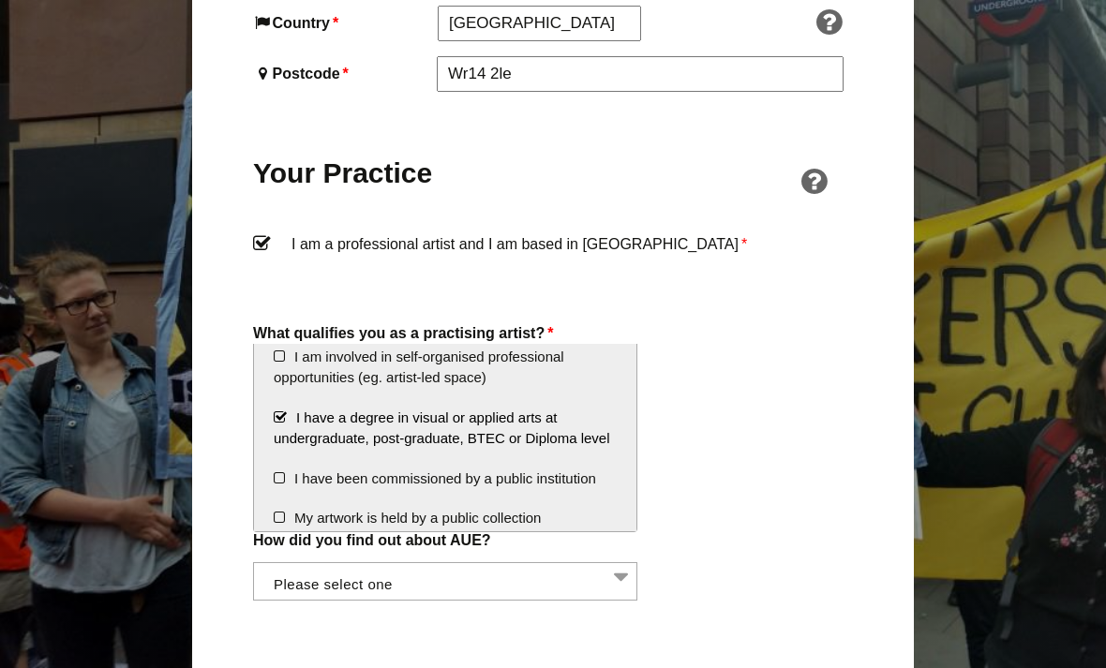
click at [453, 484] on li "I have been commissioned by a public institution" at bounding box center [445, 479] width 382 height 40
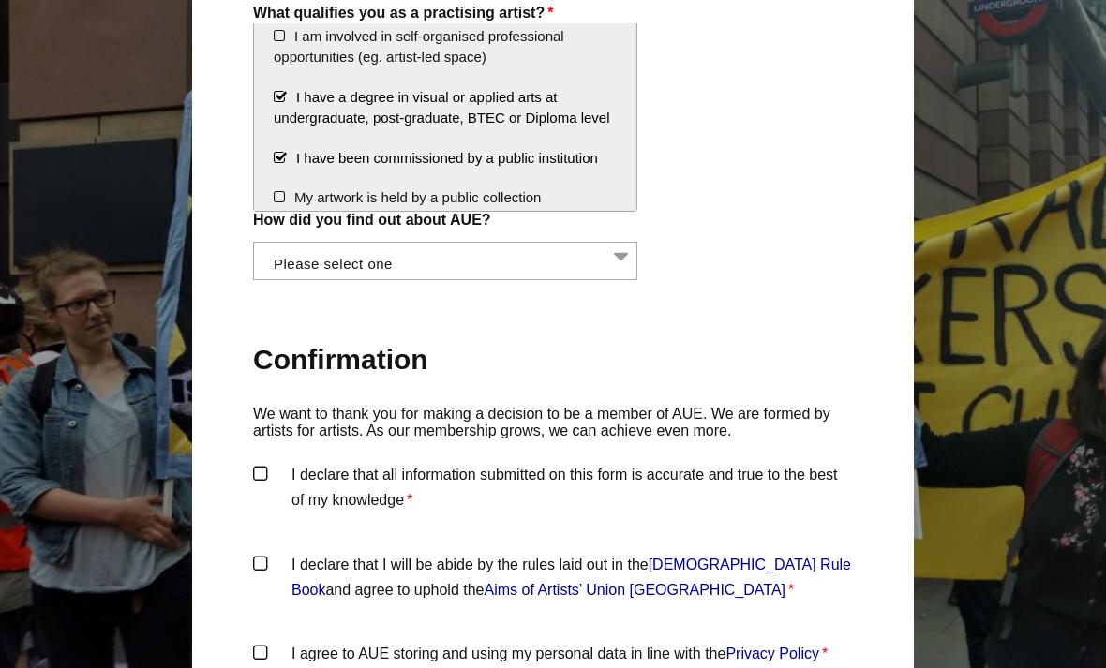
scroll to position [1754, 0]
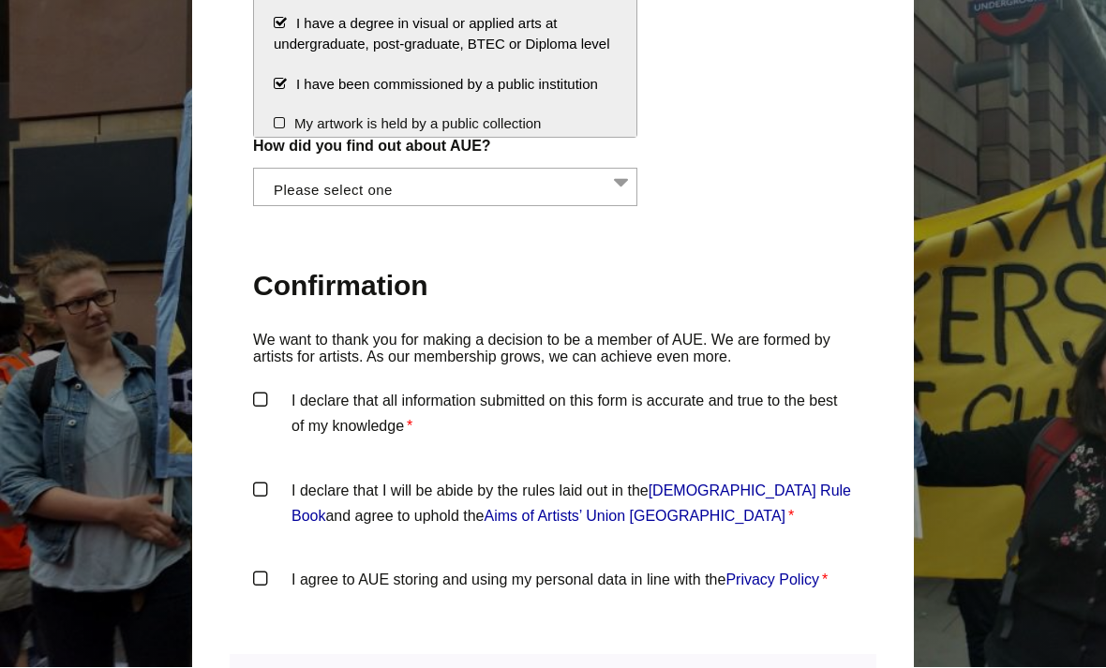
click at [383, 389] on label "I declare that all information submitted on this form is accurate and true to t…" at bounding box center [553, 417] width 600 height 56
click at [0, 0] on input "I declare that all information submitted on this form is accurate and true to t…" at bounding box center [0, 0] width 0 height 0
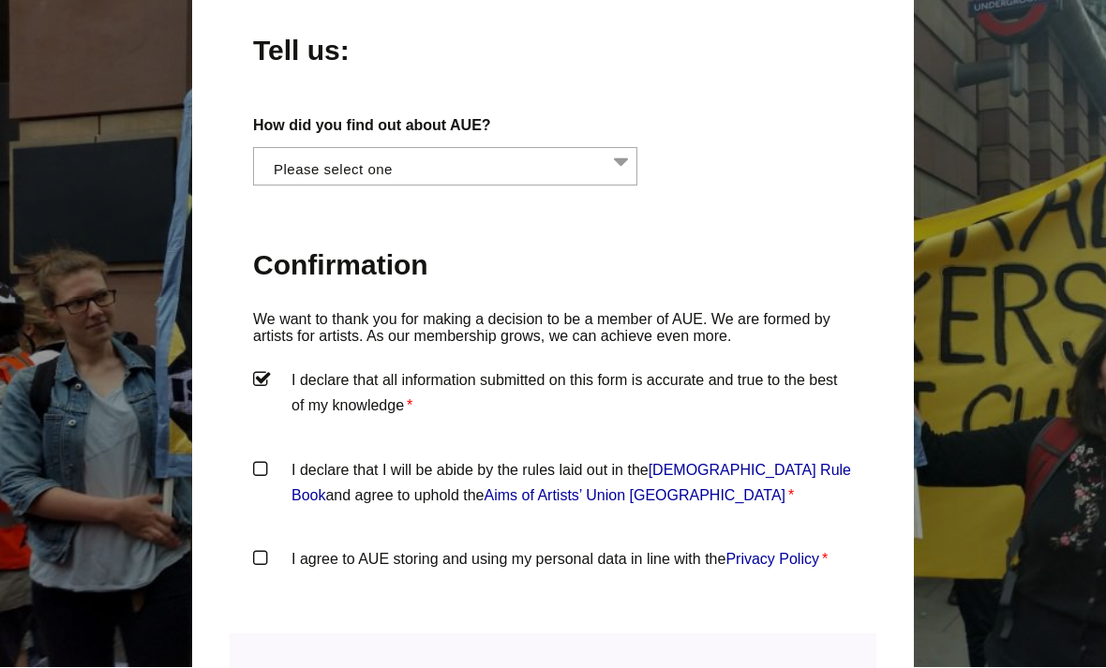
scroll to position [1802, 0]
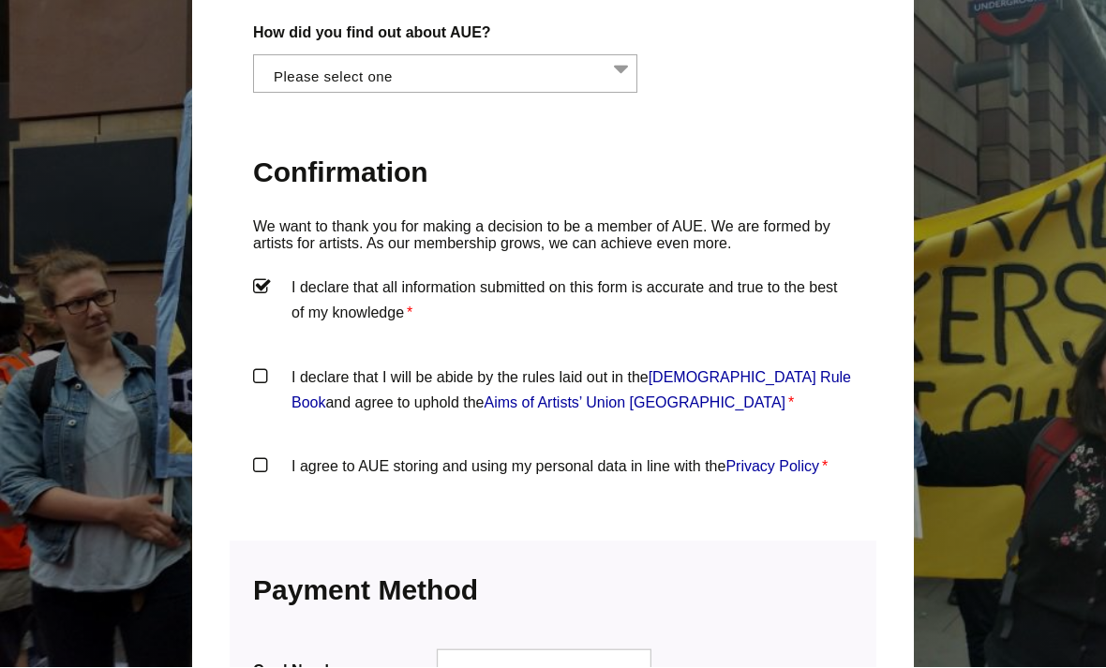
click at [348, 365] on label "I declare that I will be abide by the rules laid out in the Artists' Union Engl…" at bounding box center [553, 393] width 600 height 56
click at [0, 0] on input "I declare that I will be abide by the rules laid out in the Artists' Union Engl…" at bounding box center [0, 0] width 0 height 0
click at [433, 453] on label "I agree to AUE storing and using my personal data in line with the Privacy Poli…" at bounding box center [553, 481] width 600 height 56
click at [0, 0] on input "I agree to AUE storing and using my personal data in line with the Privacy Poli…" at bounding box center [0, 0] width 0 height 0
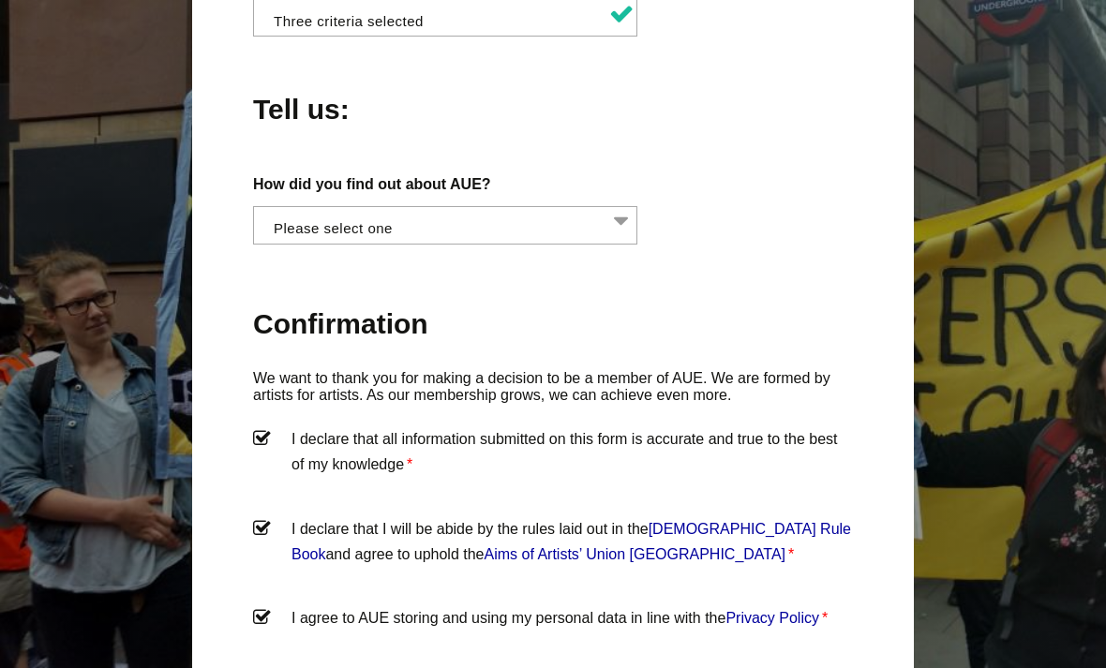
scroll to position [1689, 0]
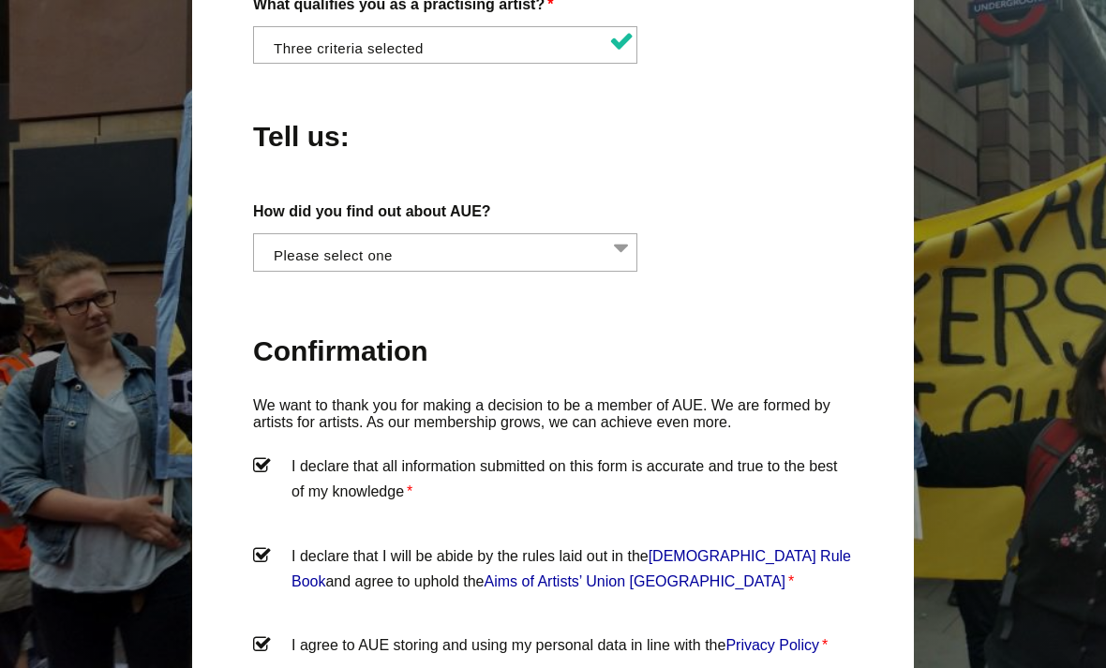
click at [604, 234] on li at bounding box center [451, 250] width 384 height 32
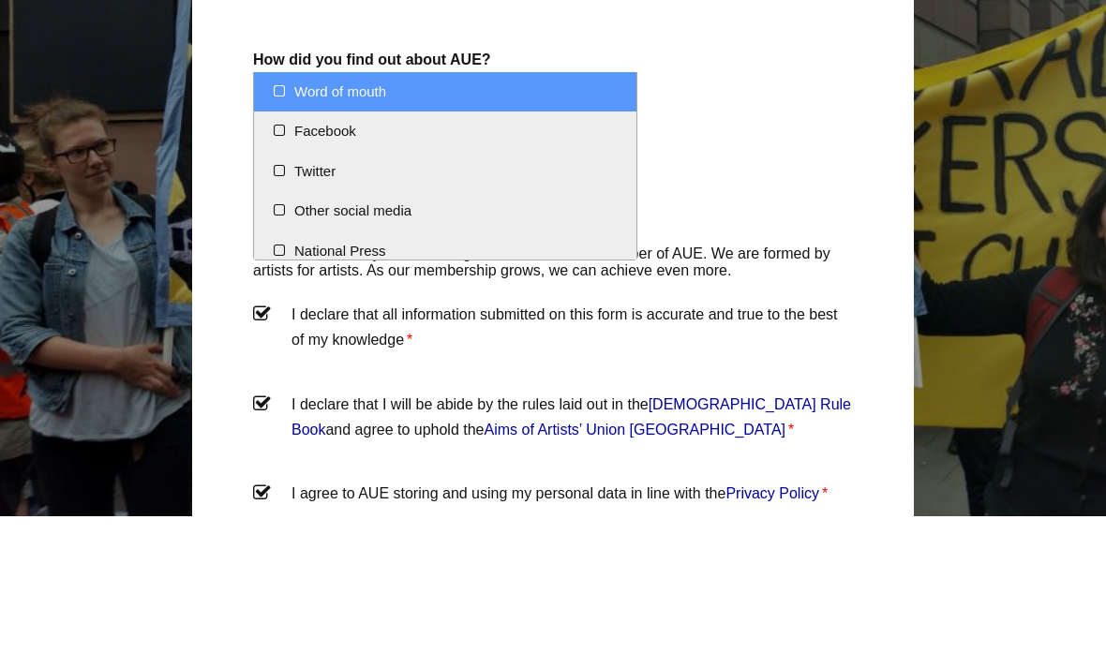
scroll to position [0, 0]
select select "Word of mouth"
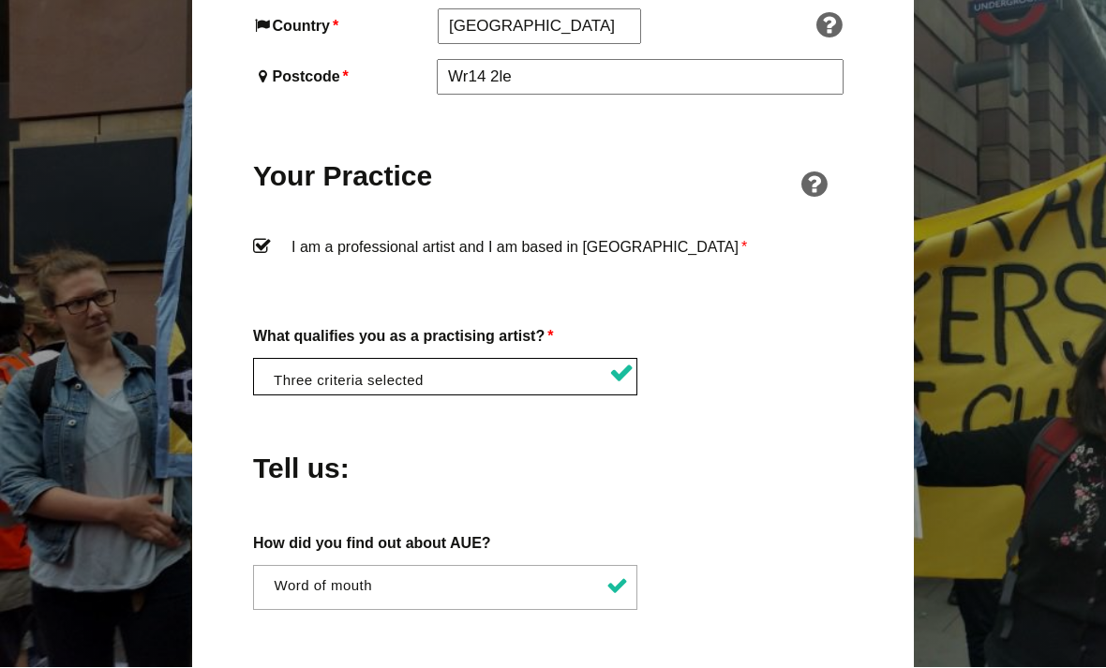
scroll to position [1358, 0]
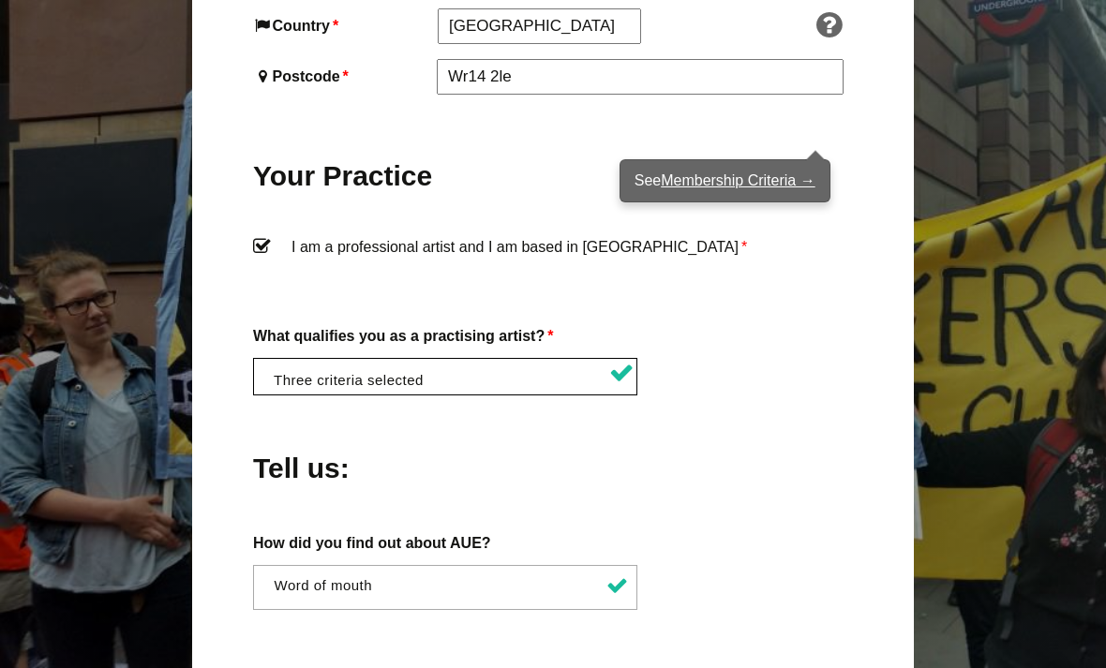
click at [753, 184] on link "Membership Criteria →" at bounding box center [738, 180] width 154 height 16
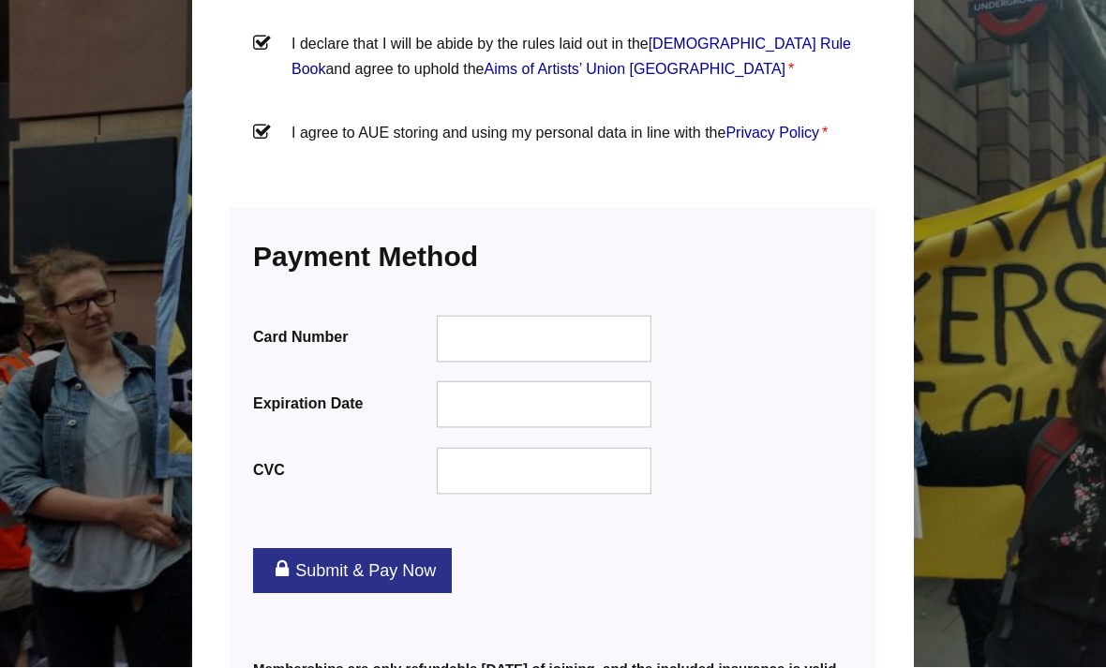
scroll to position [2208, 0]
click at [616, 315] on div at bounding box center [544, 338] width 215 height 47
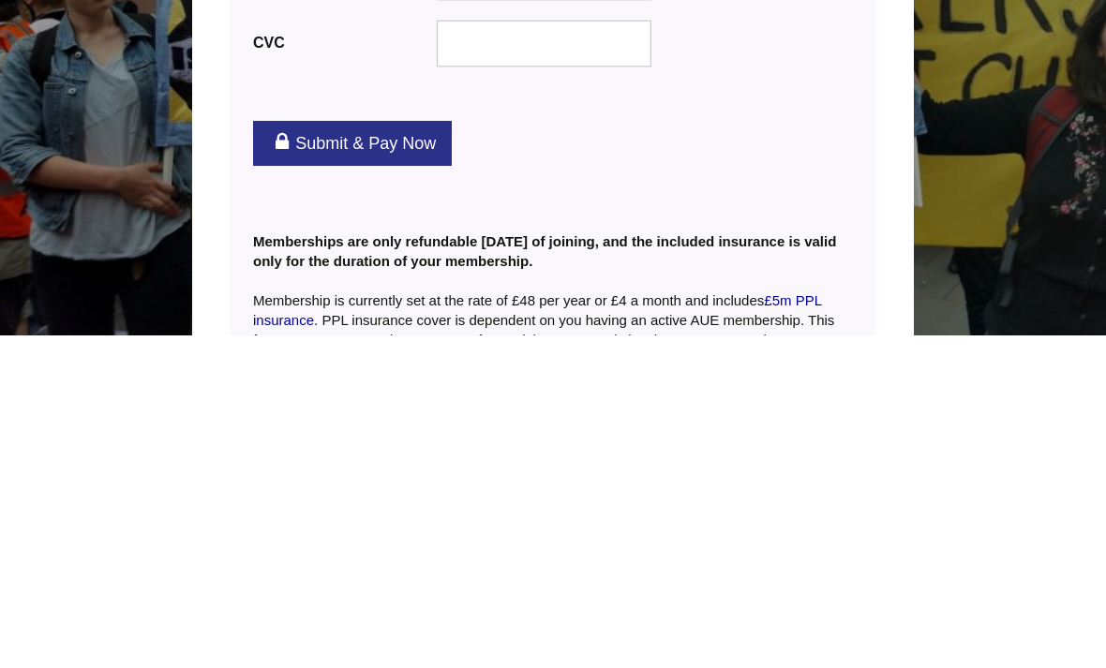
scroll to position [2303, 0]
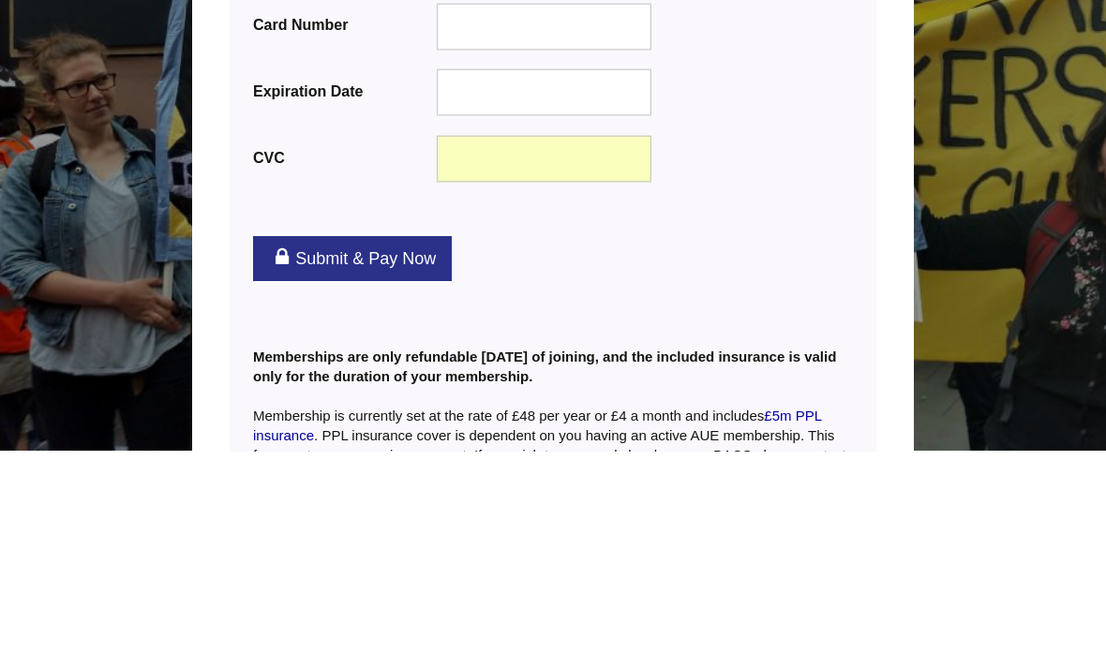
click at [576, 287] on div at bounding box center [544, 310] width 215 height 47
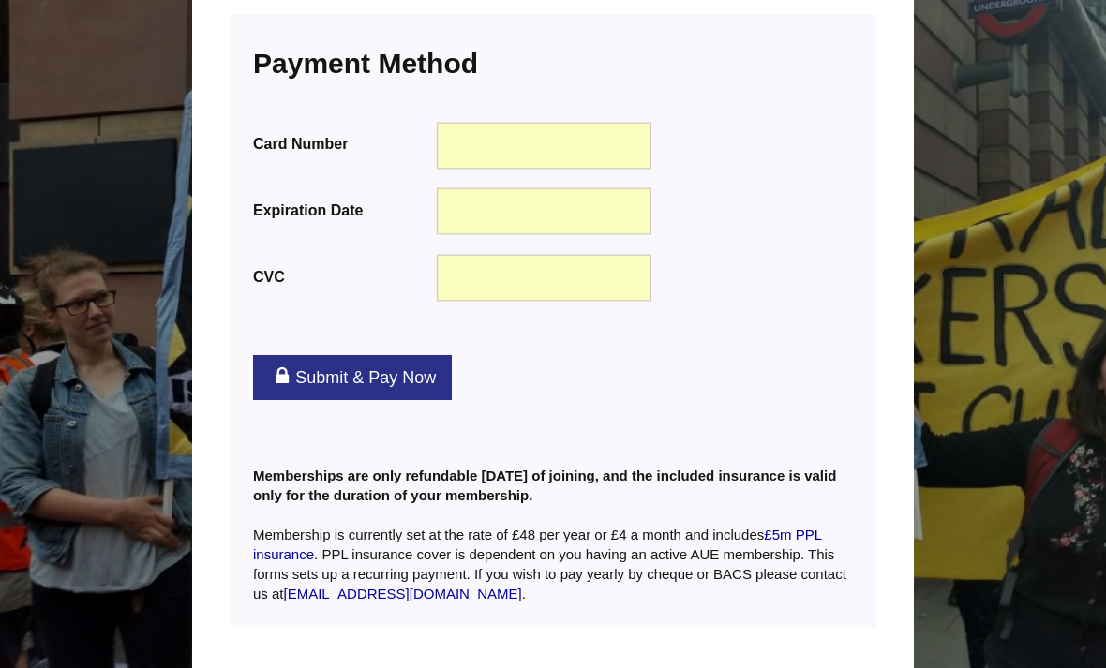
click at [691, 270] on div "Payment Information We accept all major credit cards Card Number Expiration Dat…" at bounding box center [553, 181] width 646 height 334
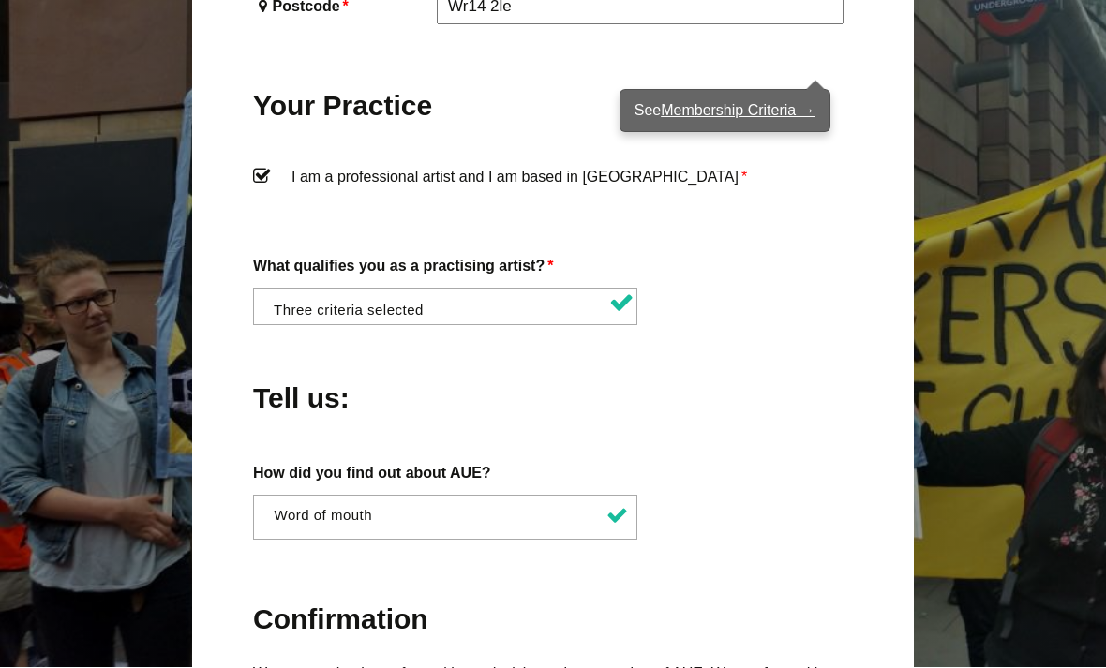
scroll to position [1428, 0]
click at [775, 262] on div "What qualifies you as a practising artist? * I am regularly making and exhibiti…" at bounding box center [553, 289] width 600 height 73
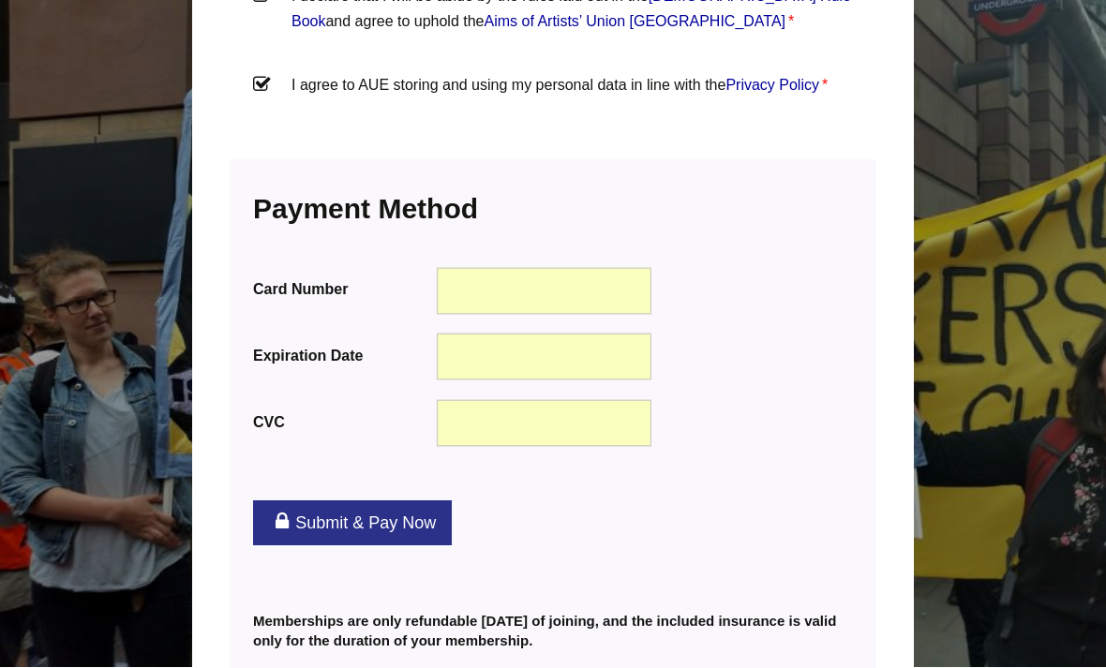
scroll to position [2401, 0]
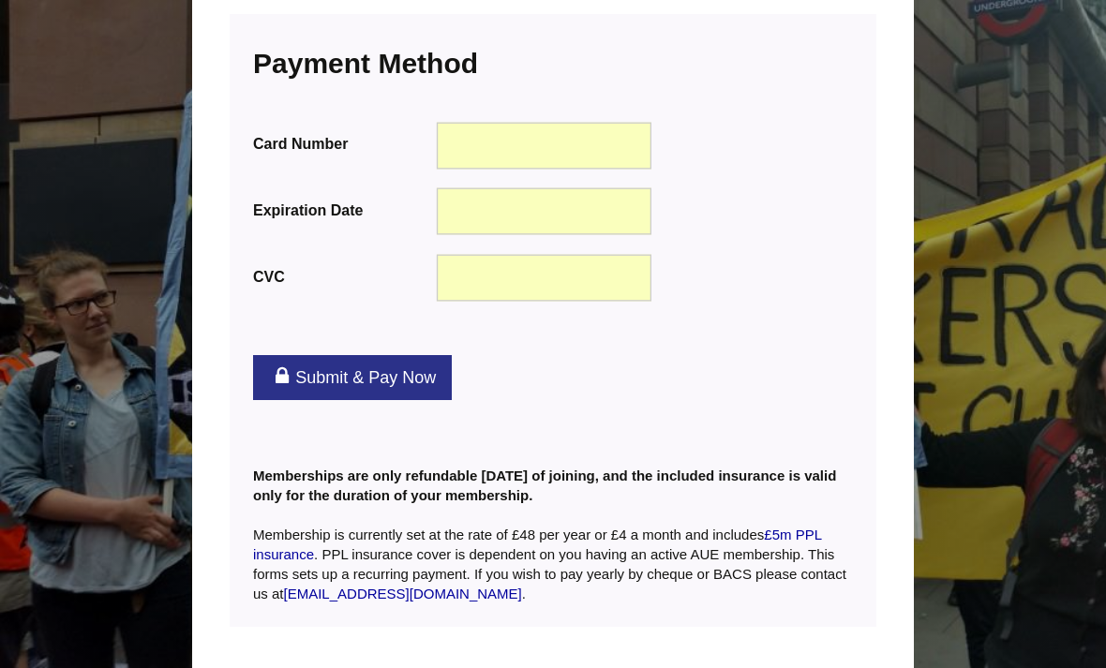
click at [392, 355] on link "Submit & Pay Now" at bounding box center [352, 377] width 199 height 45
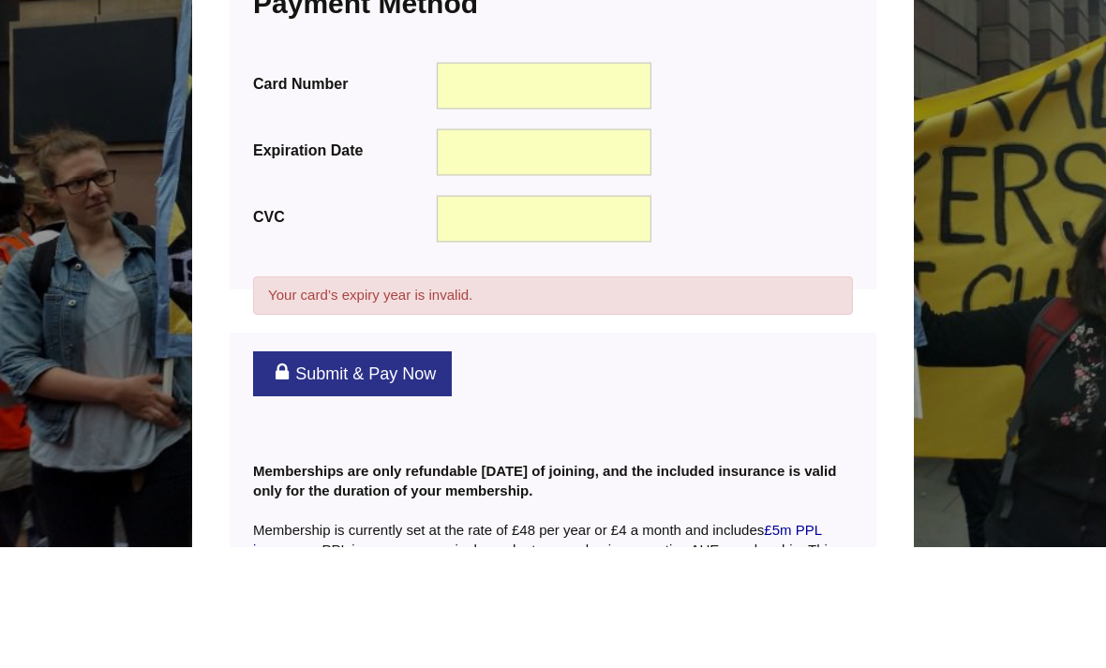
click at [558, 249] on div at bounding box center [544, 272] width 215 height 47
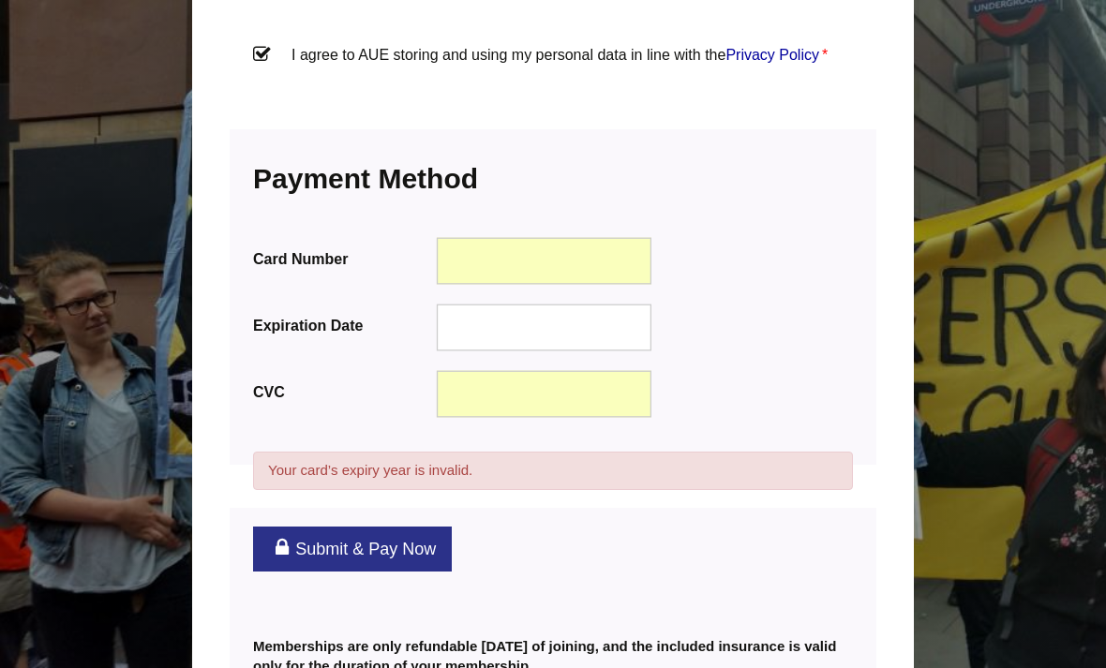
scroll to position [2320, 0]
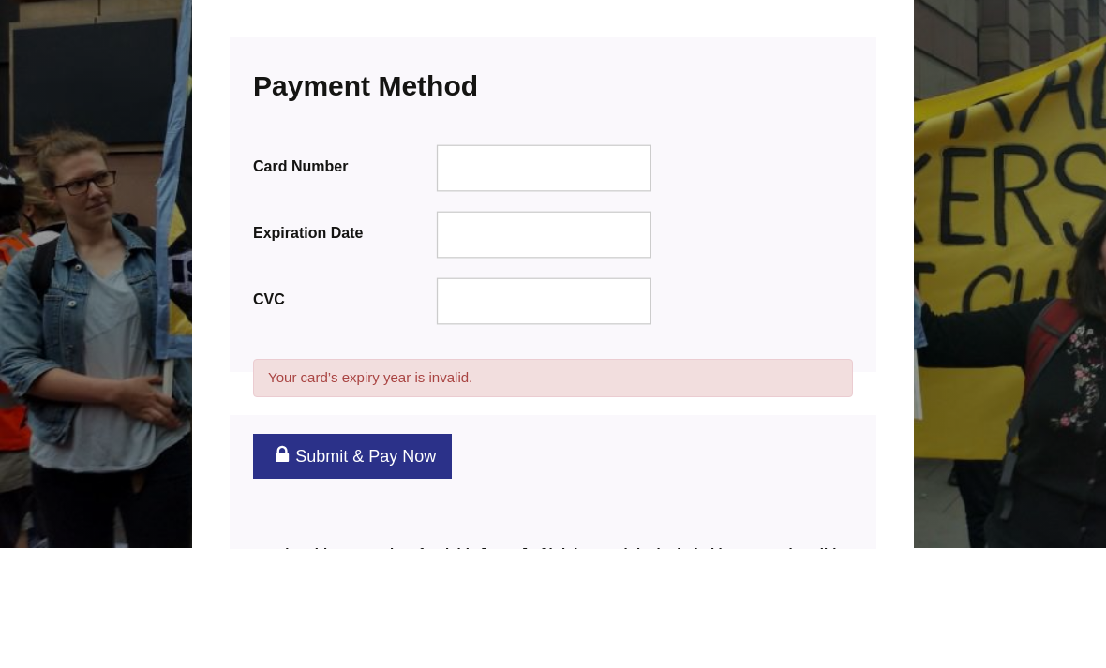
click at [587, 265] on div at bounding box center [544, 288] width 215 height 47
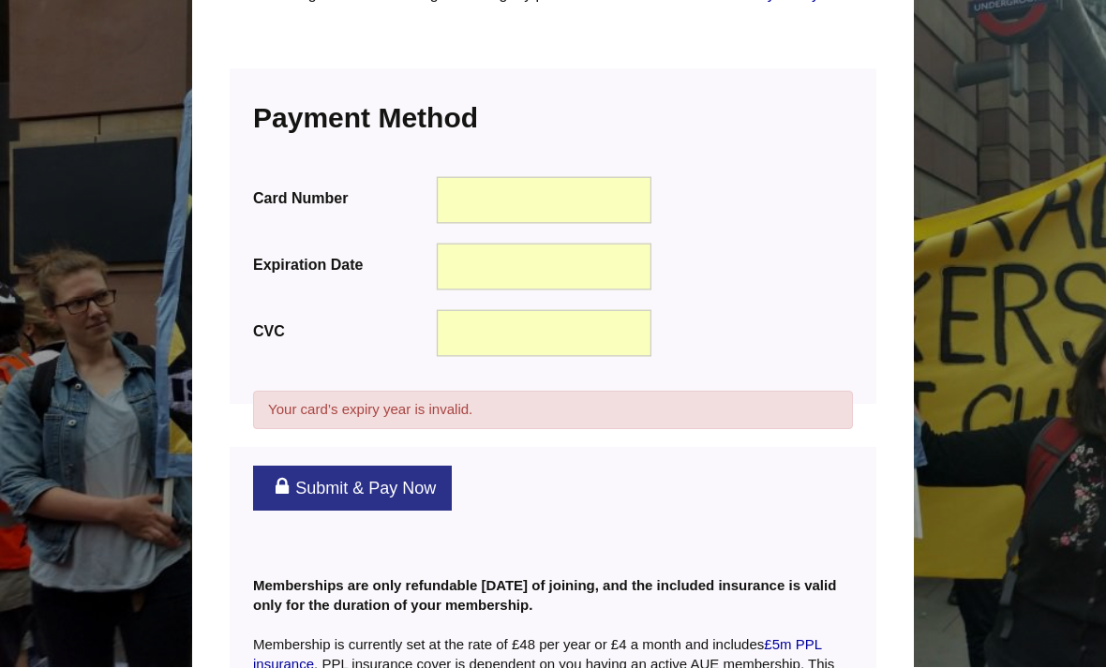
scroll to position [2408, 0]
click at [392, 466] on link "Submit & Pay Now" at bounding box center [352, 488] width 199 height 45
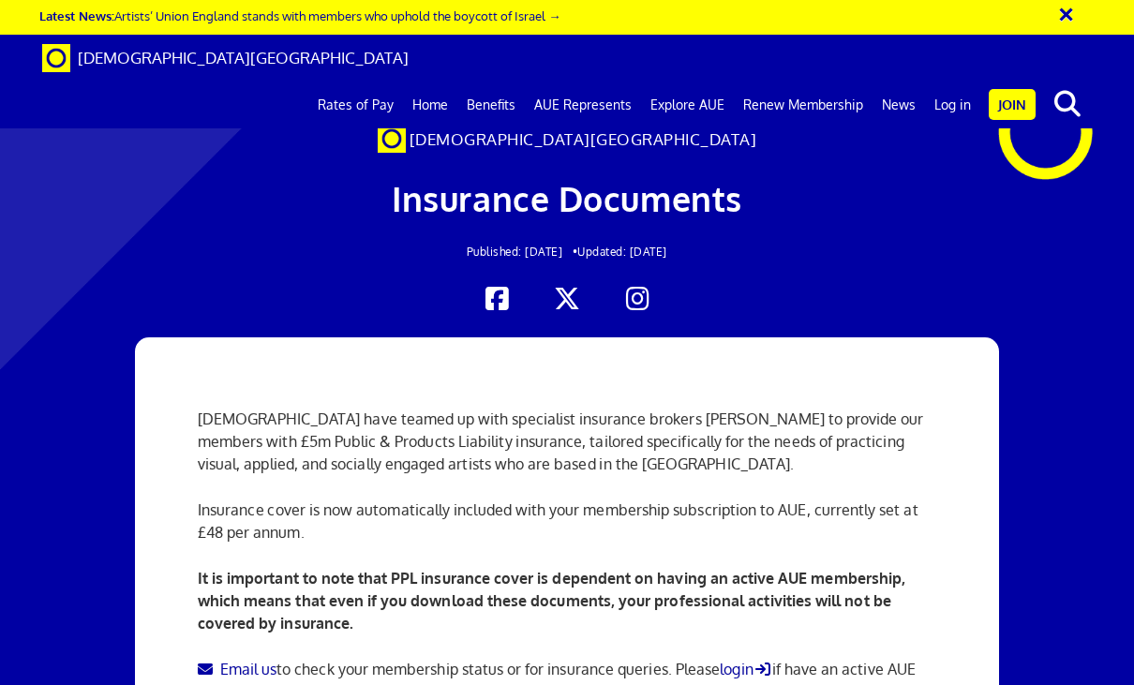
click at [1030, 89] on link "Join" at bounding box center [1011, 104] width 47 height 31
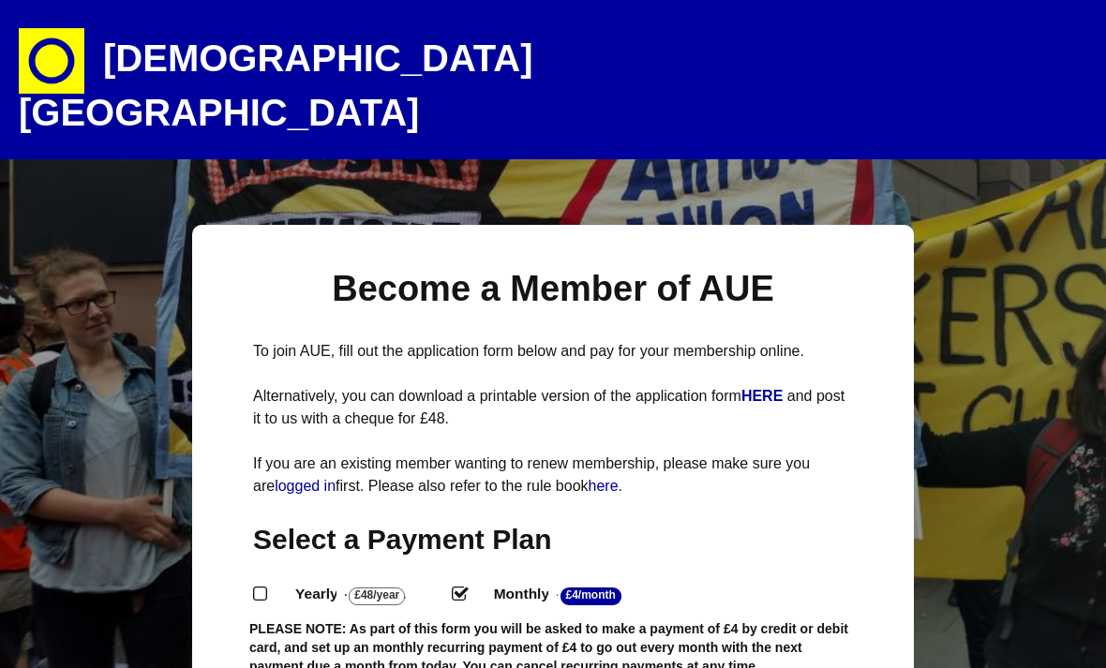
select select
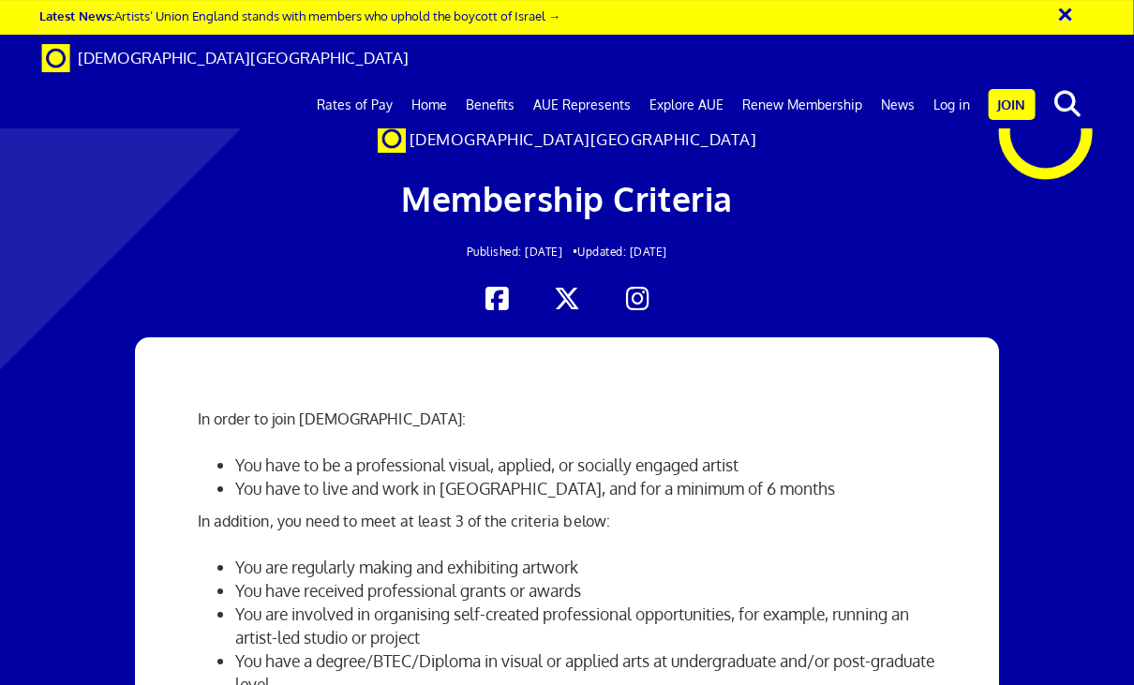
scroll to position [322, 3]
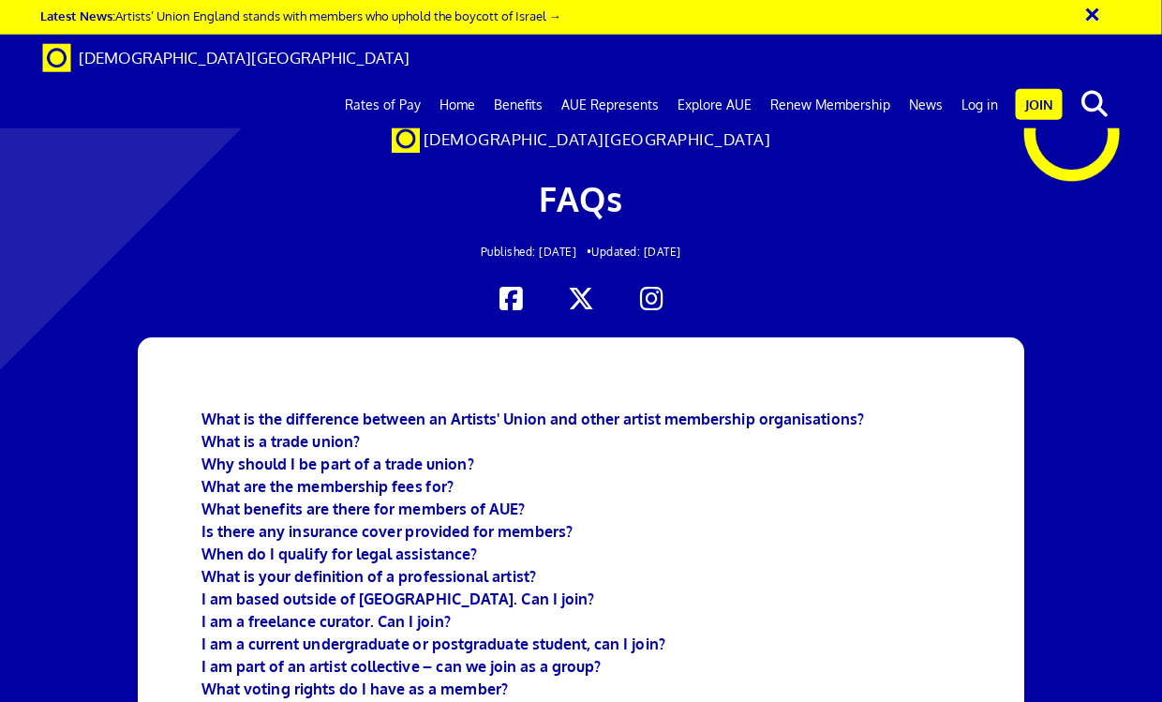
scroll to position [3916, 0]
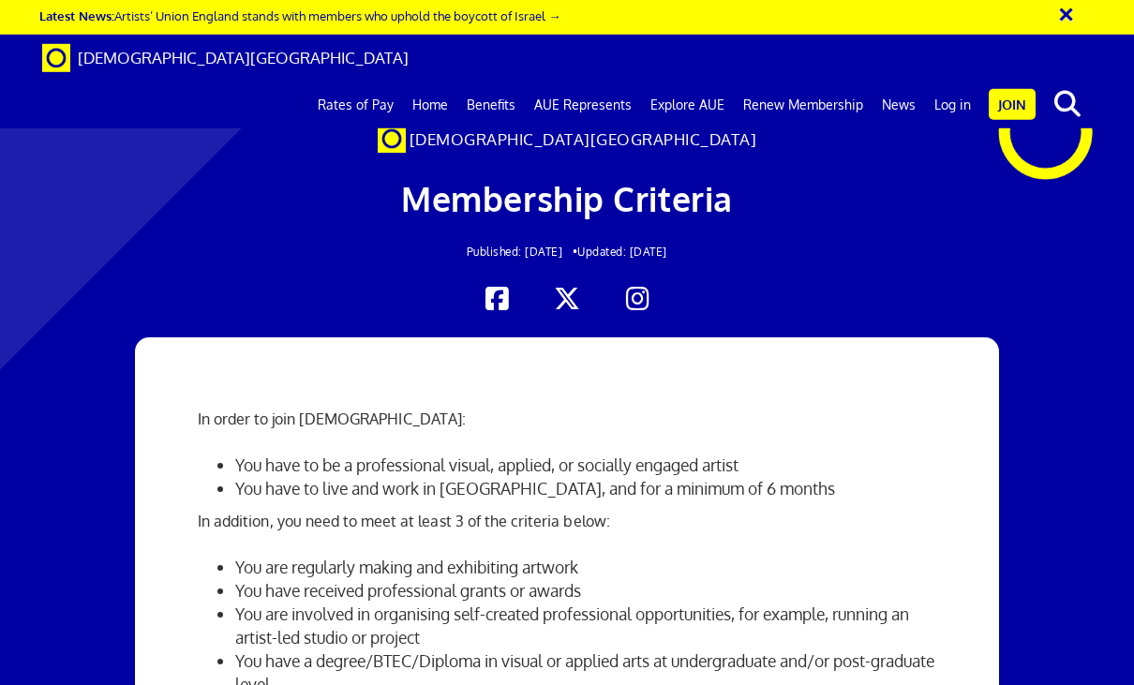
scroll to position [52, 0]
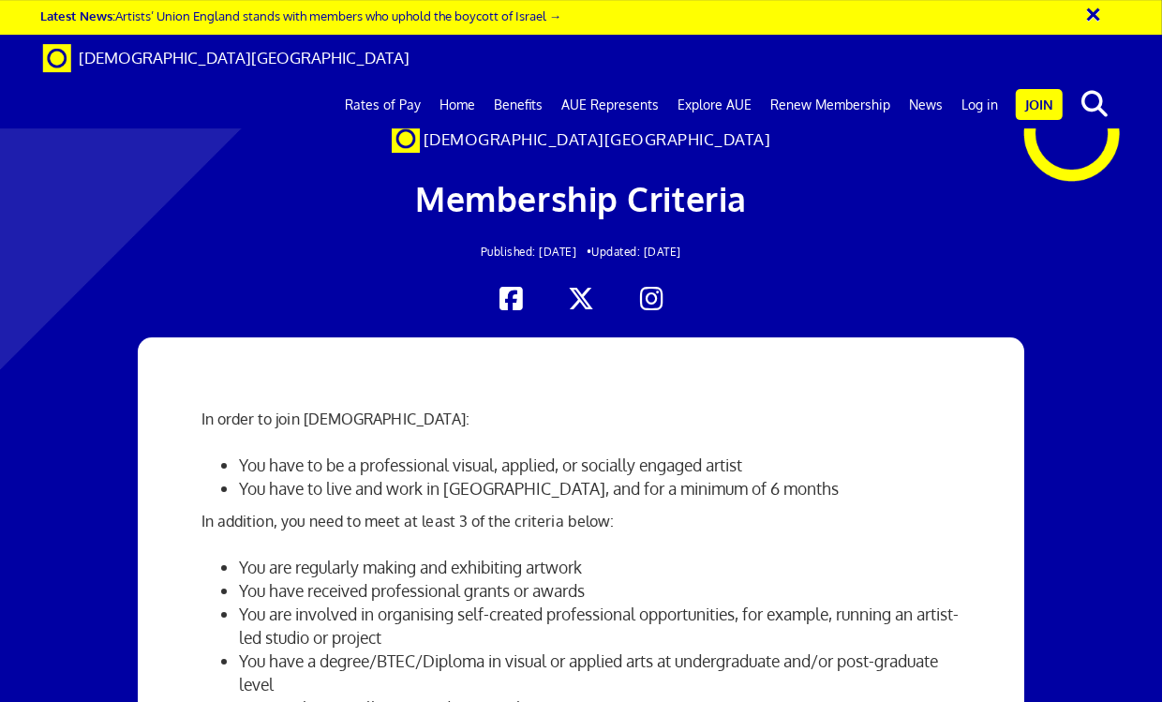
scroll to position [393, 24]
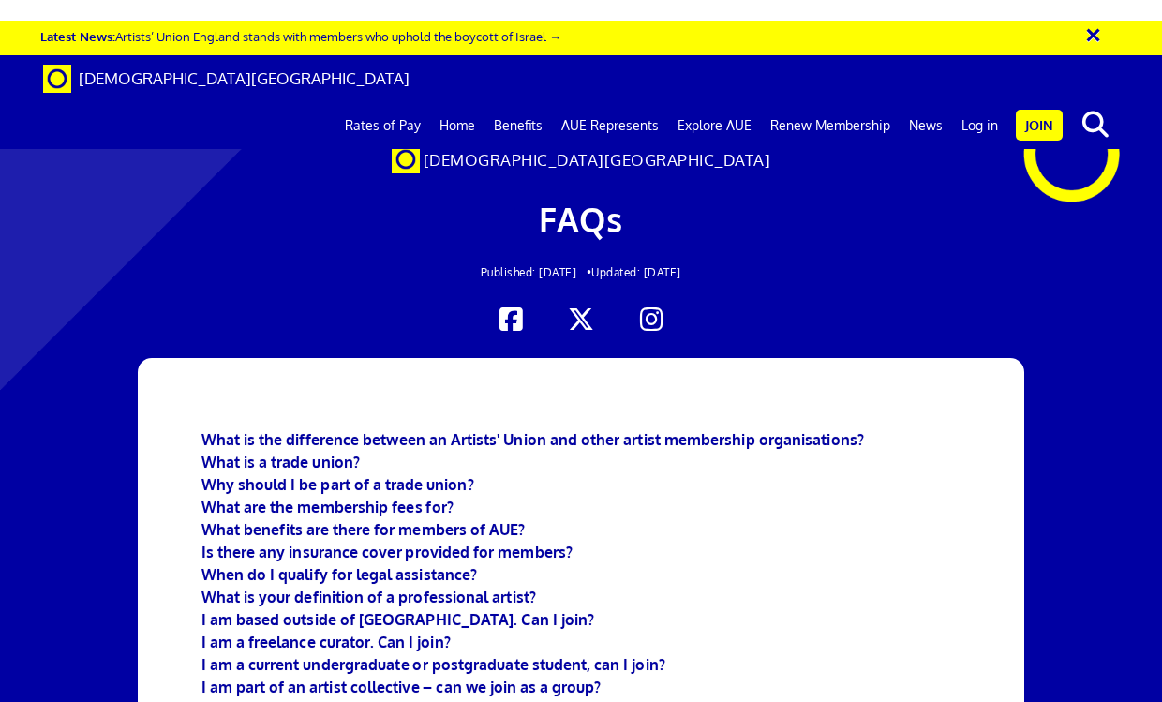
scroll to position [0, 27]
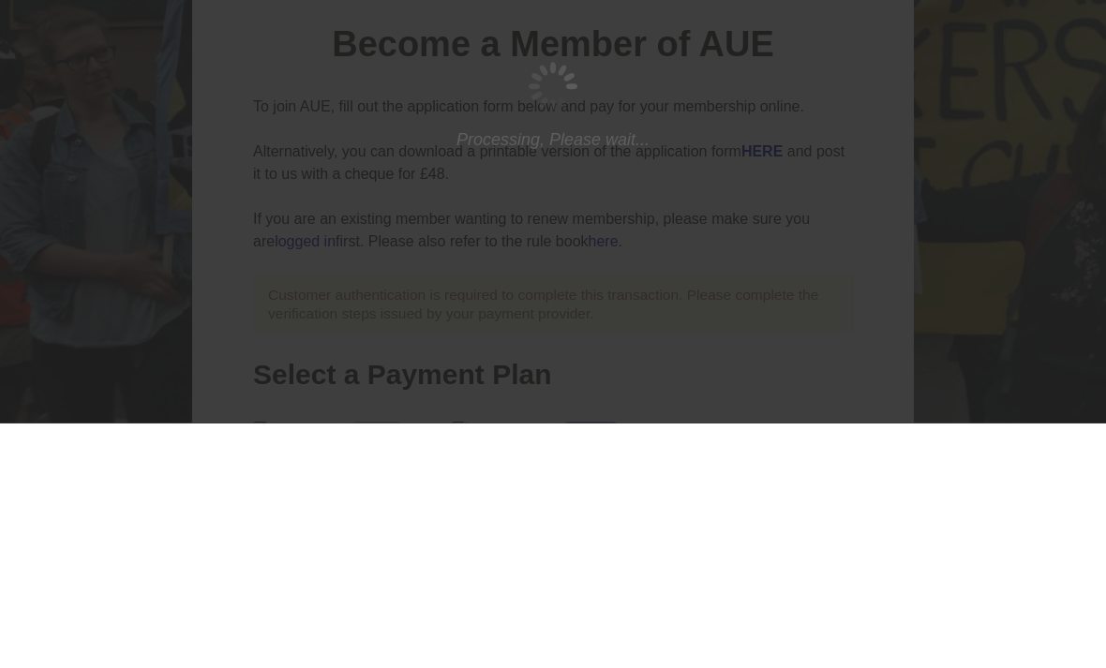
scroll to position [245, 0]
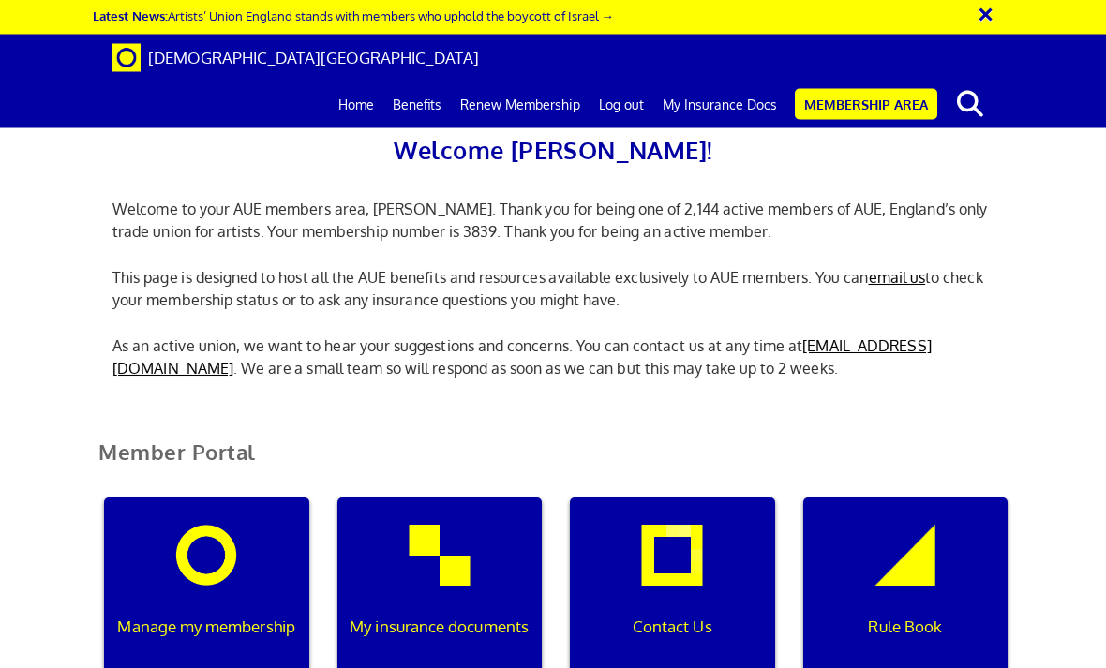
scroll to position [399, 0]
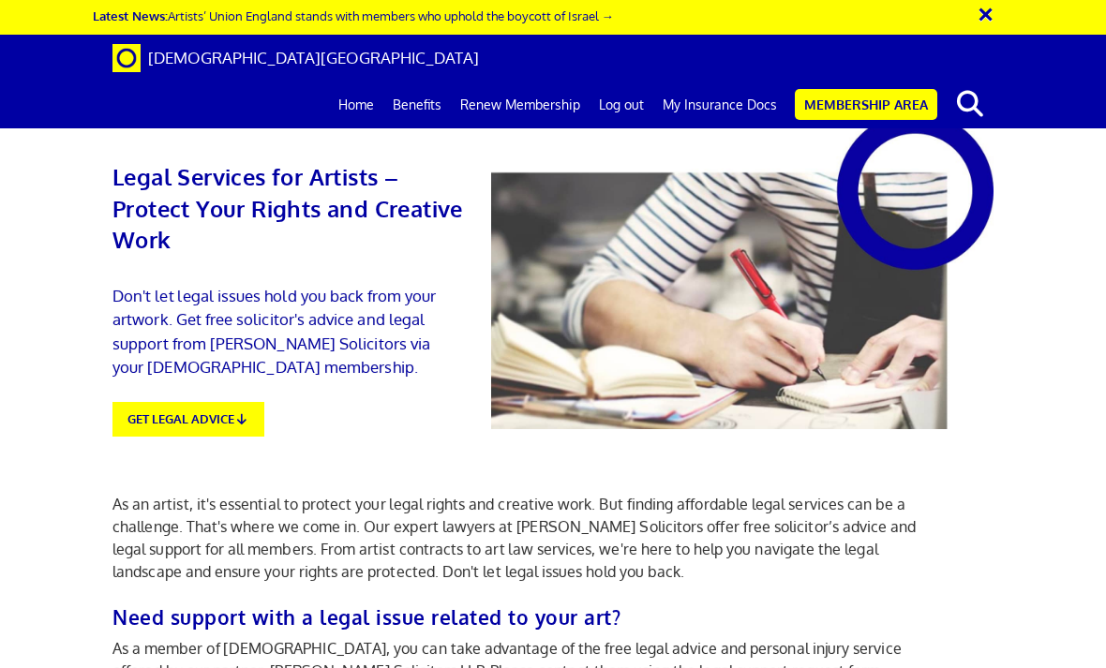
scroll to position [486, 0]
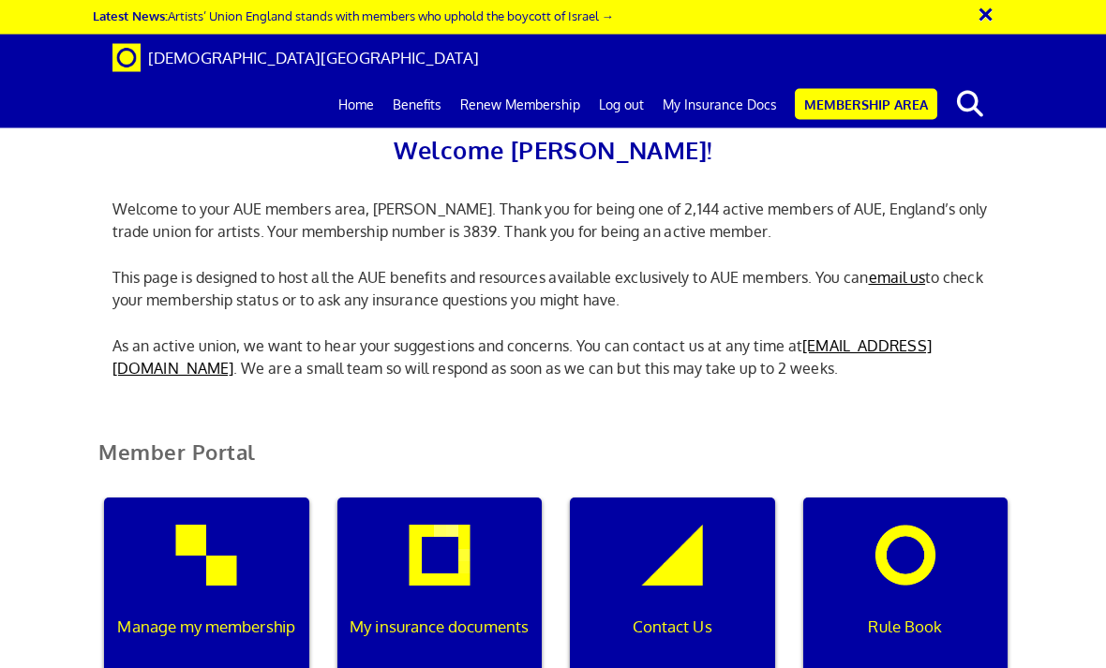
scroll to position [466, 0]
click at [446, 498] on div "My insurance documents" at bounding box center [439, 588] width 205 height 180
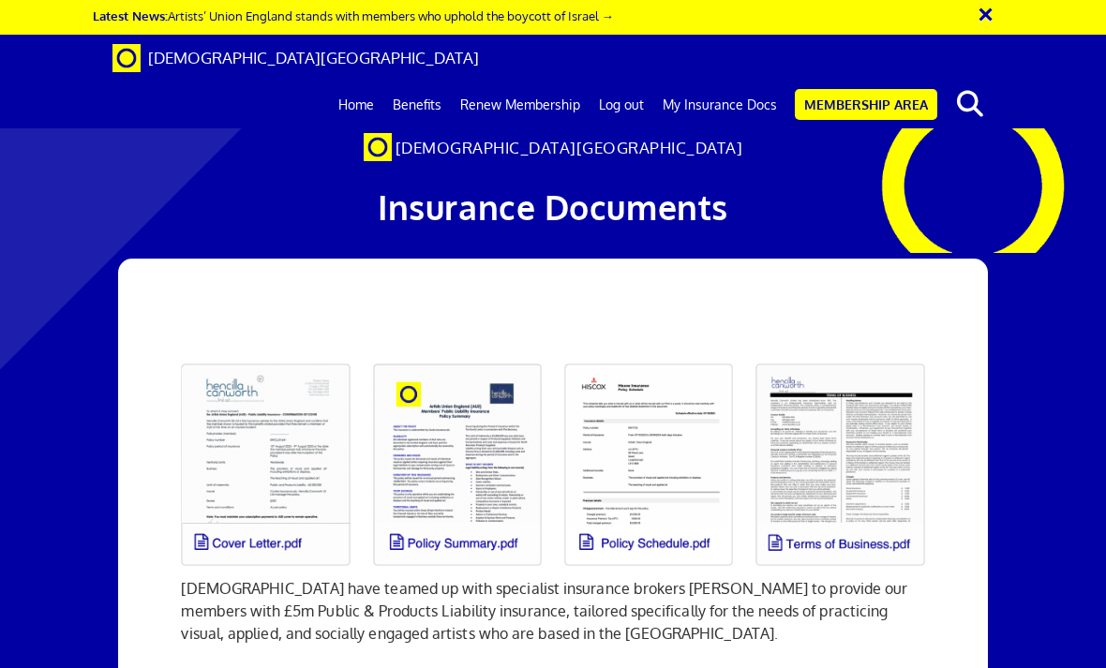
scroll to position [440, 0]
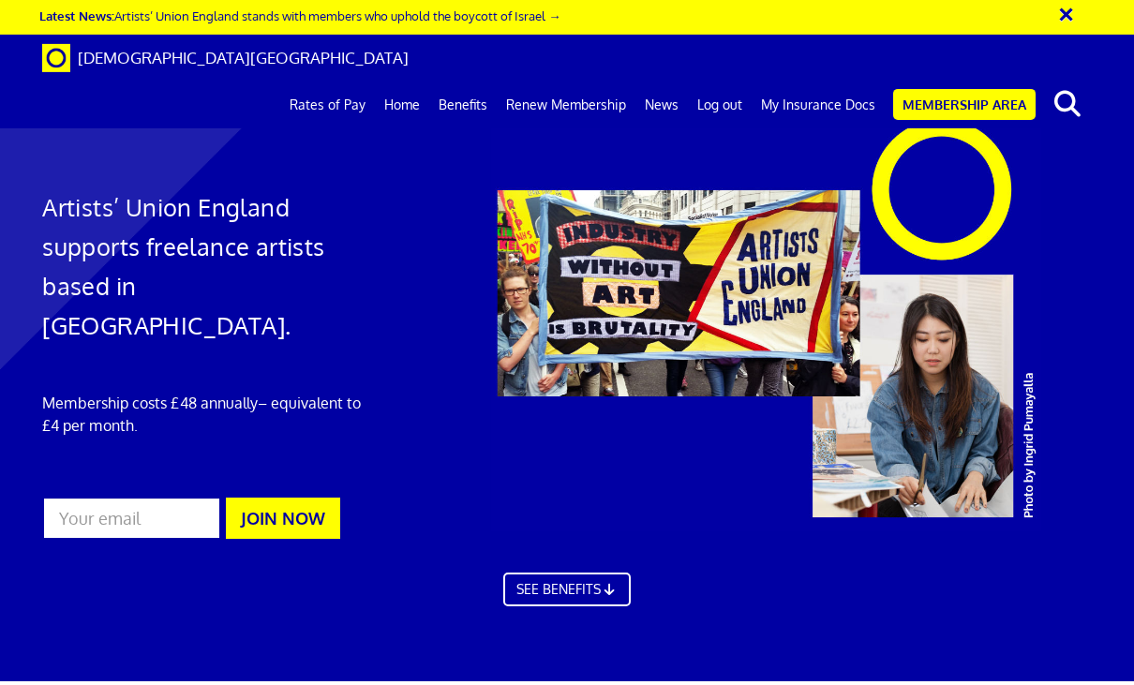
scroll to position [0, 2]
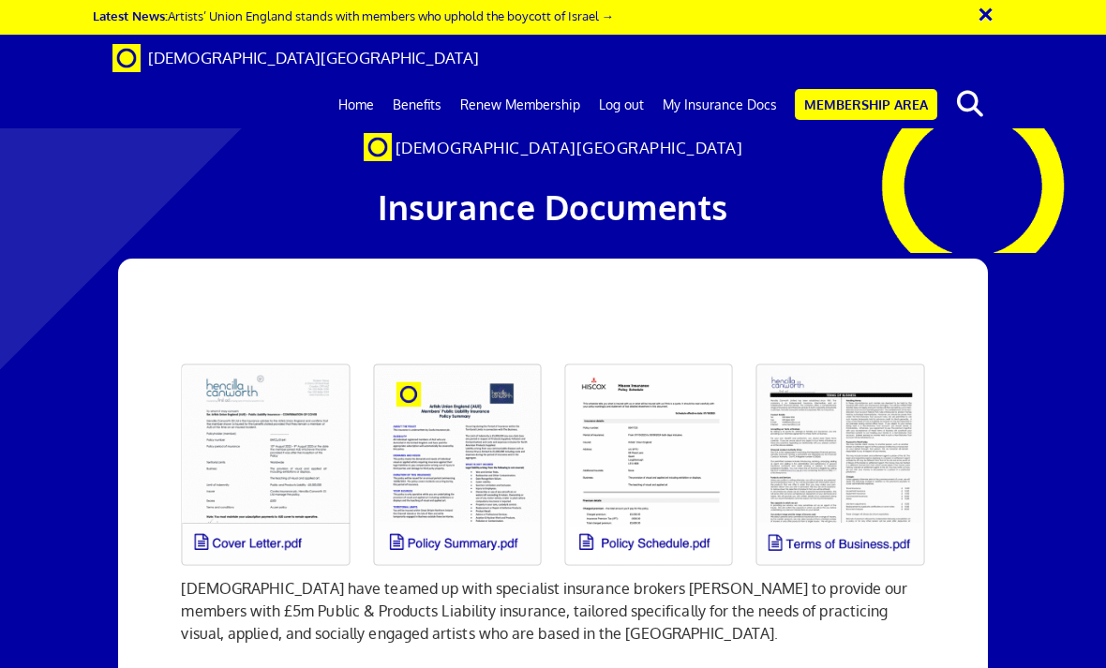
scroll to position [154, 0]
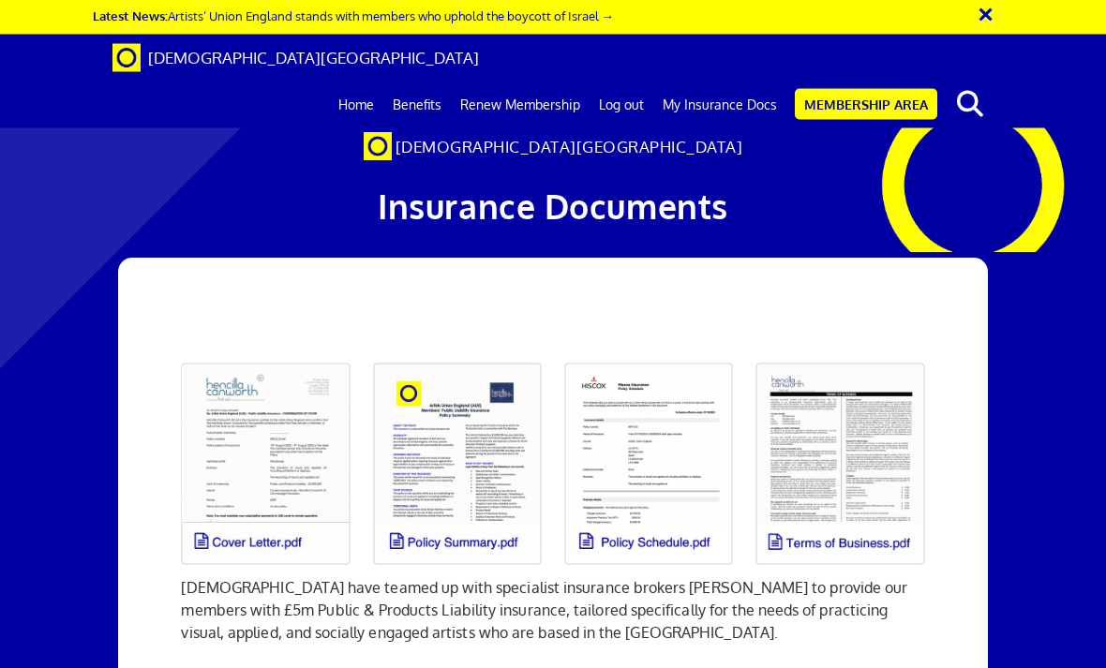
click at [296, 352] on link at bounding box center [265, 464] width 191 height 225
